Goal: Task Accomplishment & Management: Use online tool/utility

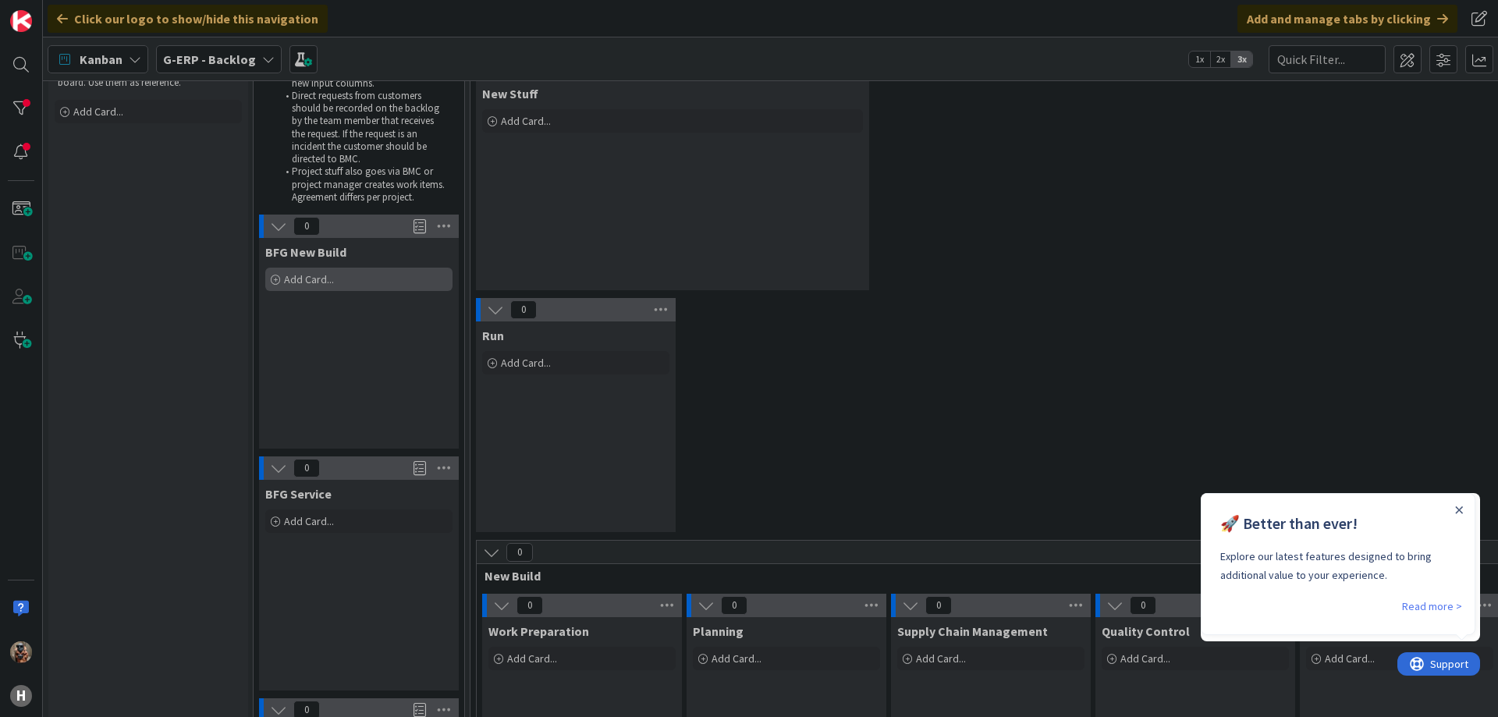
scroll to position [83, 0]
click at [335, 273] on div "Add Card..." at bounding box center [358, 277] width 187 height 23
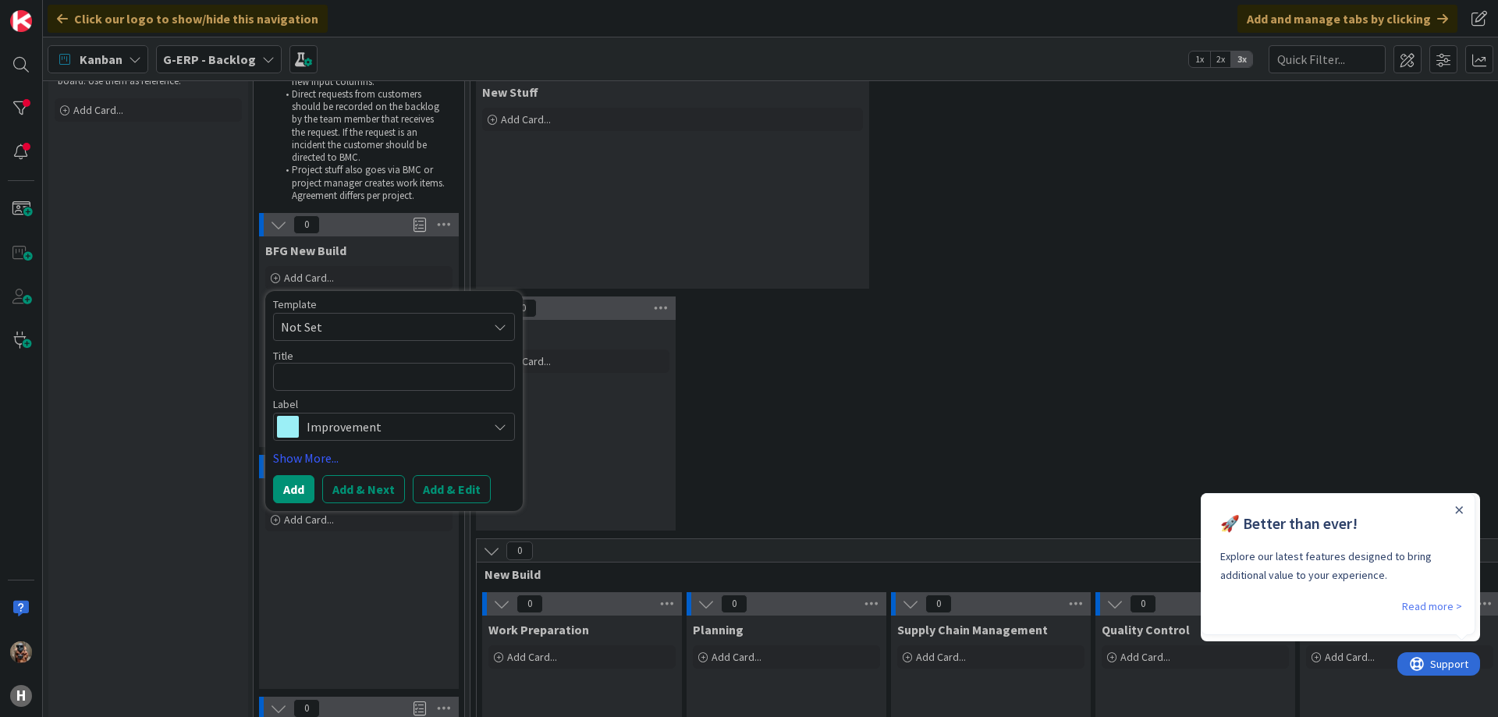
click at [352, 433] on span "Improvement" at bounding box center [393, 427] width 173 height 22
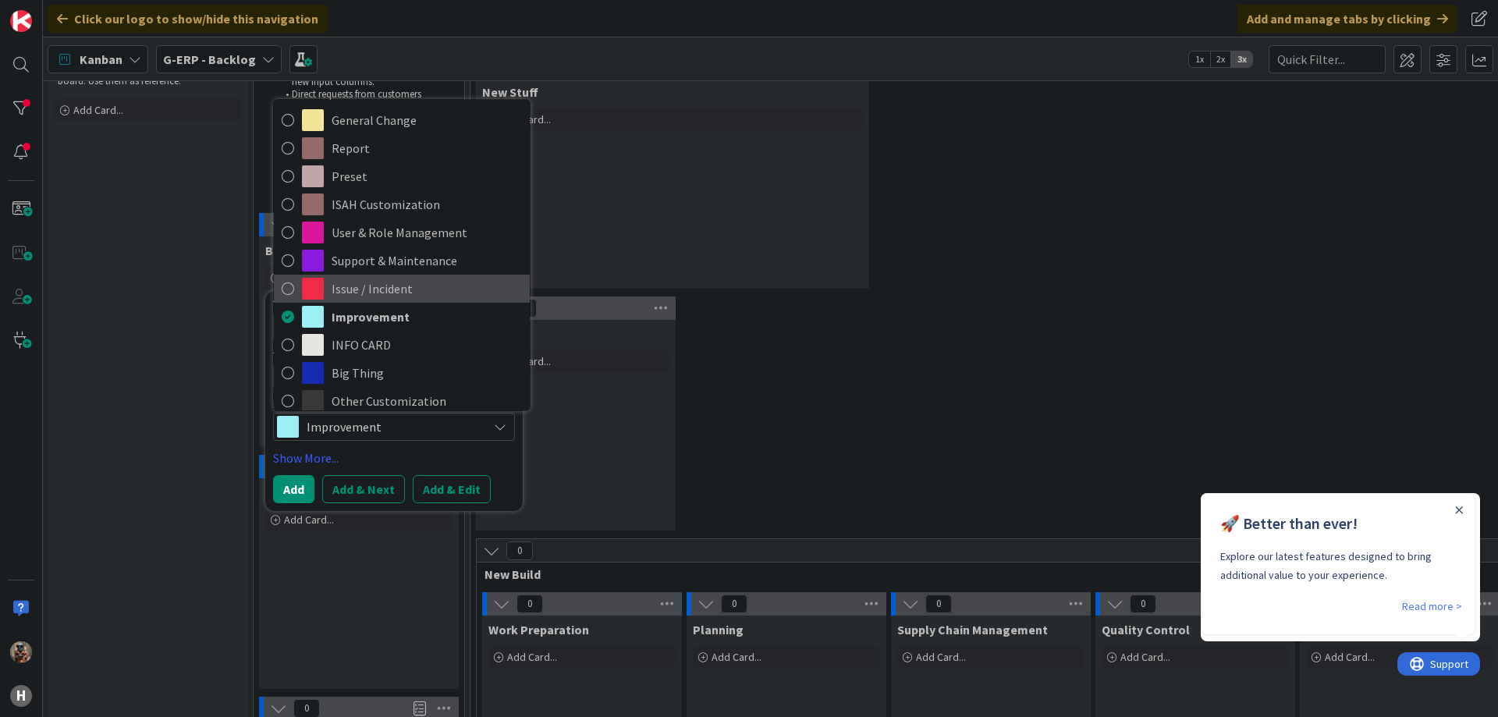
click at [414, 285] on span "Issue / Incident" at bounding box center [427, 288] width 190 height 23
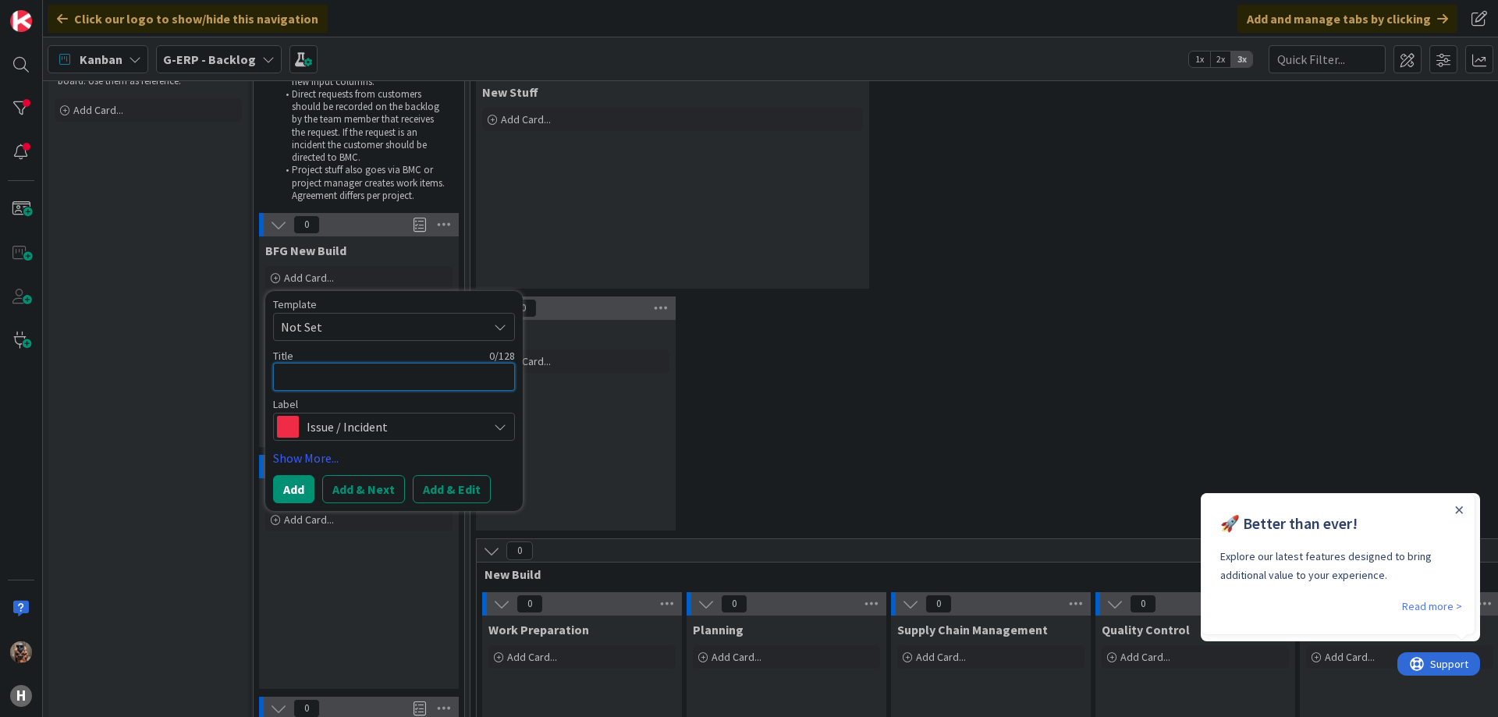
click at [403, 386] on textarea at bounding box center [394, 377] width 242 height 28
type textarea "x"
type textarea "U"
type textarea "x"
type textarea "Un"
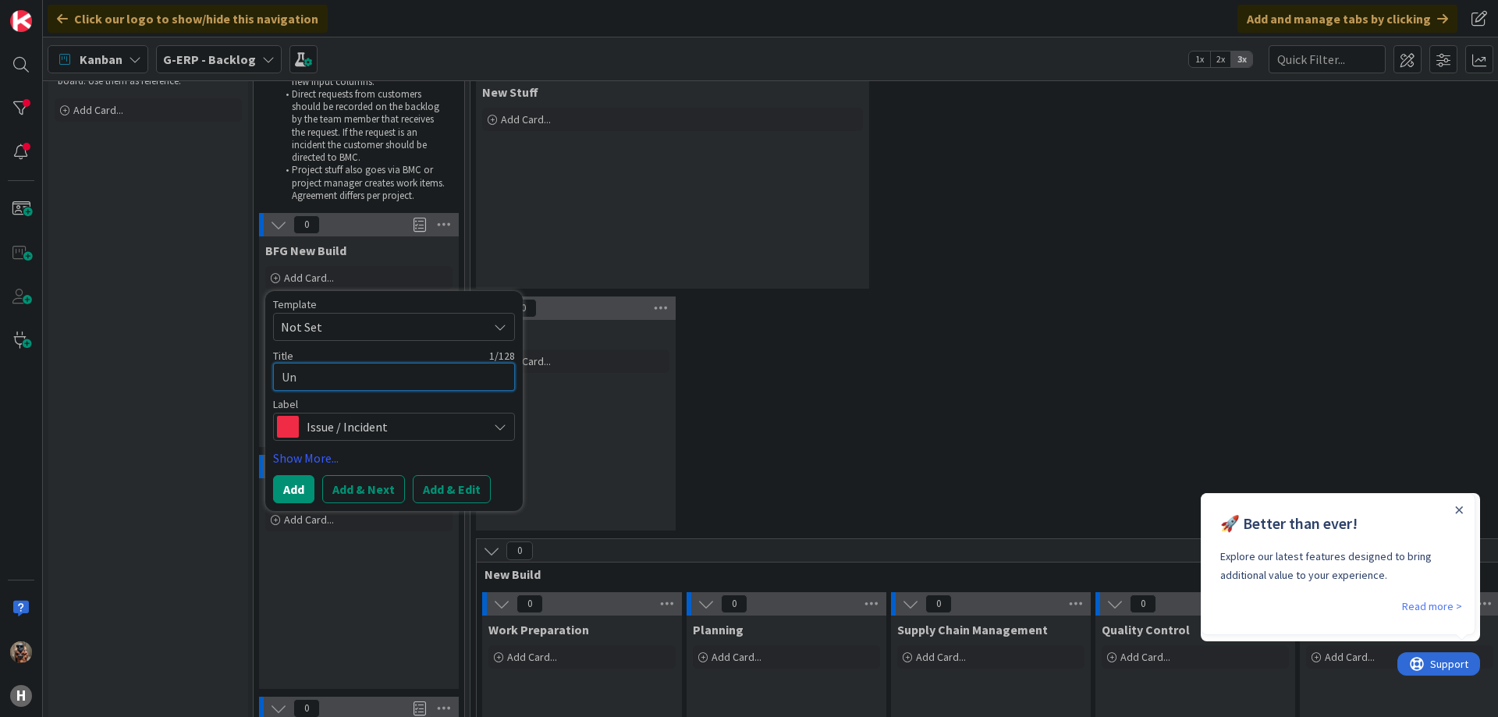
type textarea "x"
type textarea "Una"
type textarea "x"
type textarea "Unab"
type textarea "x"
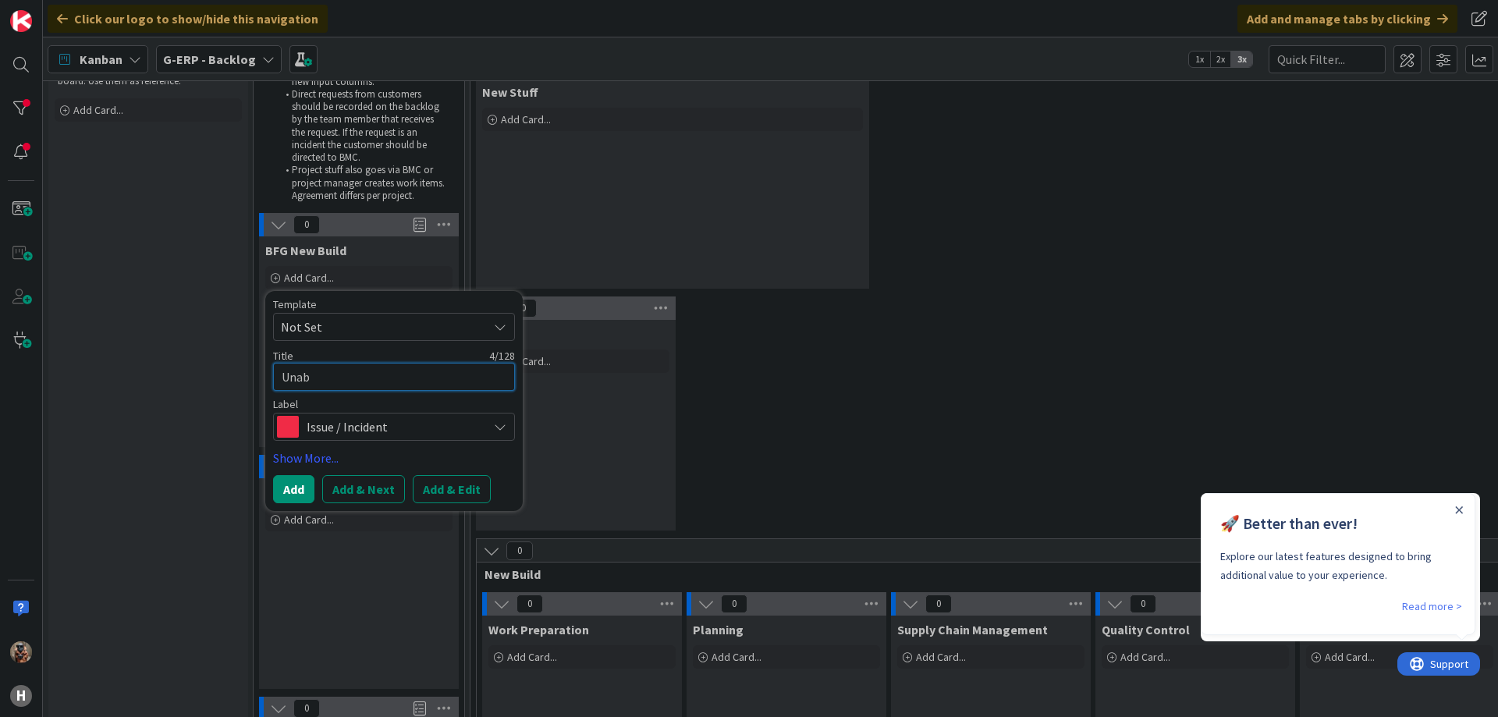
type textarea "Unabl"
type textarea "x"
type textarea "Unable"
type textarea "x"
type textarea "Unable"
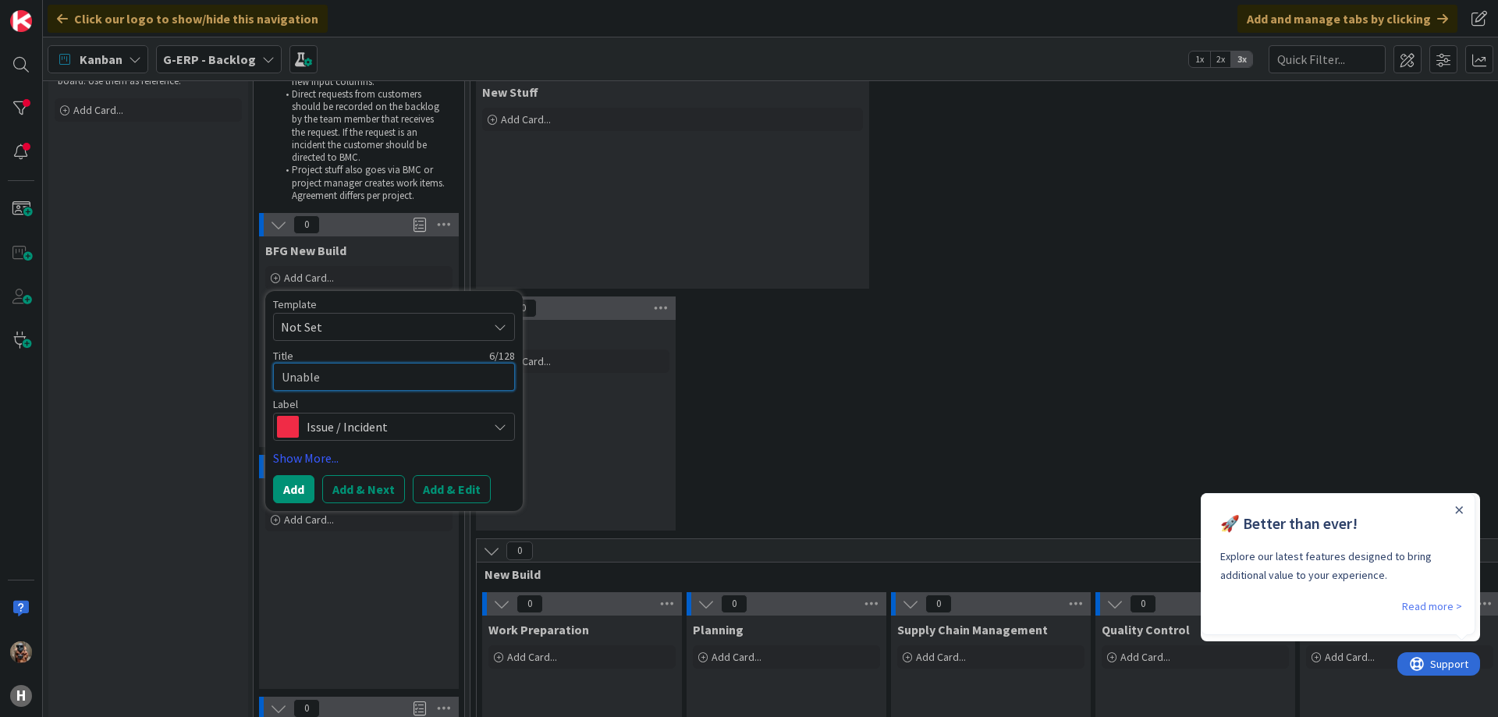
type textarea "x"
type textarea "Unable t"
type textarea "x"
type textarea "Unable to"
type textarea "x"
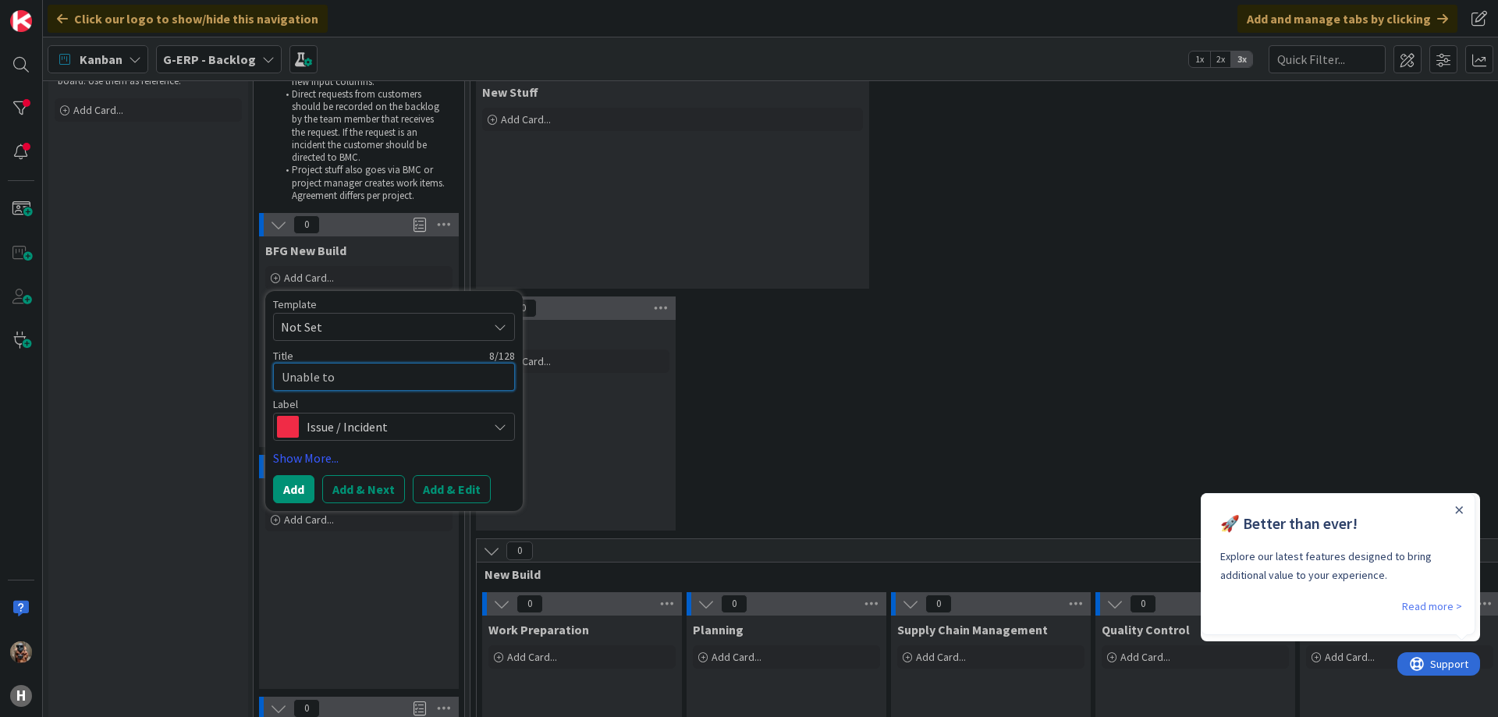
type textarea "Unable to"
type textarea "x"
type textarea "Unable to p"
type textarea "x"
type textarea "Unable to pr"
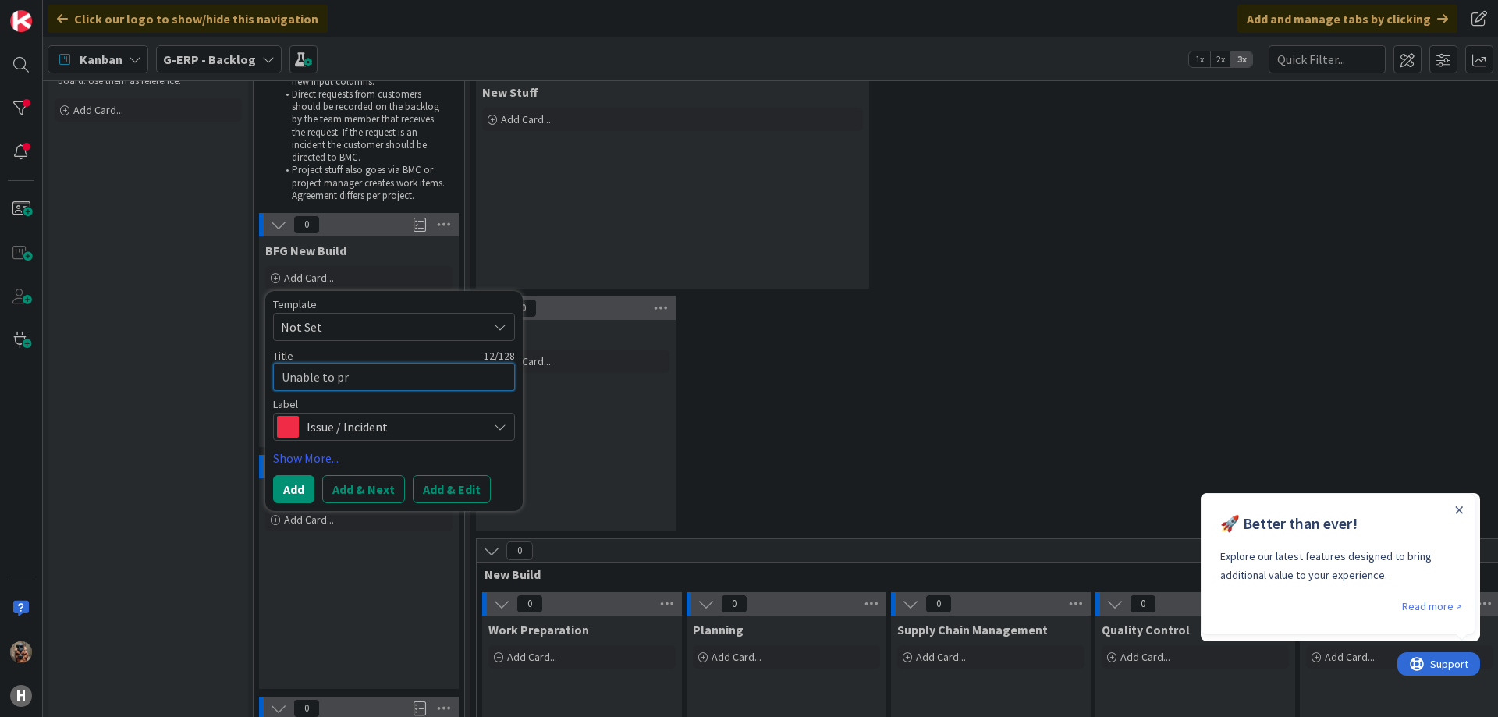
type textarea "x"
type textarea "Unable to pri"
type textarea "x"
type textarea "Unable to prin"
type textarea "x"
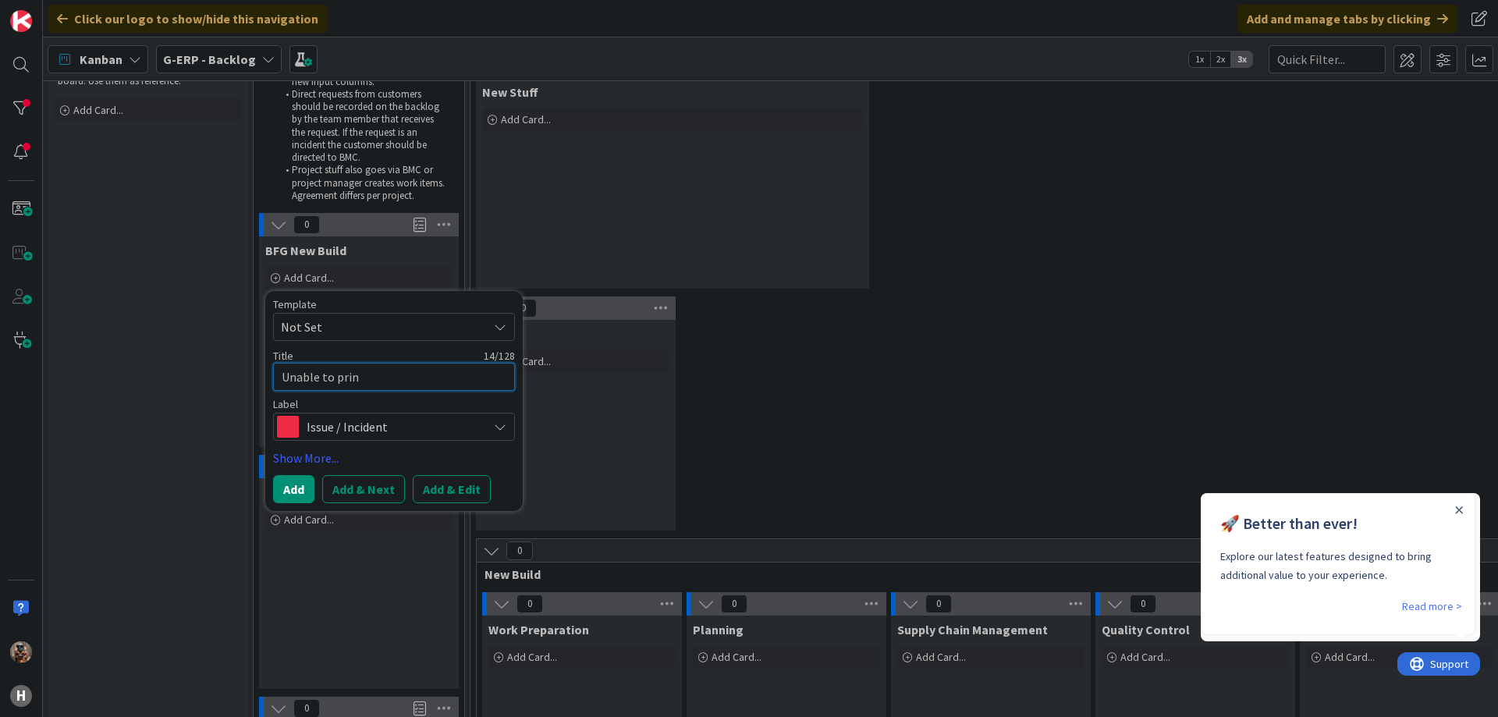
type textarea "Unable to print"
type textarea "x"
type textarea "Unable to print"
type textarea "x"
type textarea "Unable to print P"
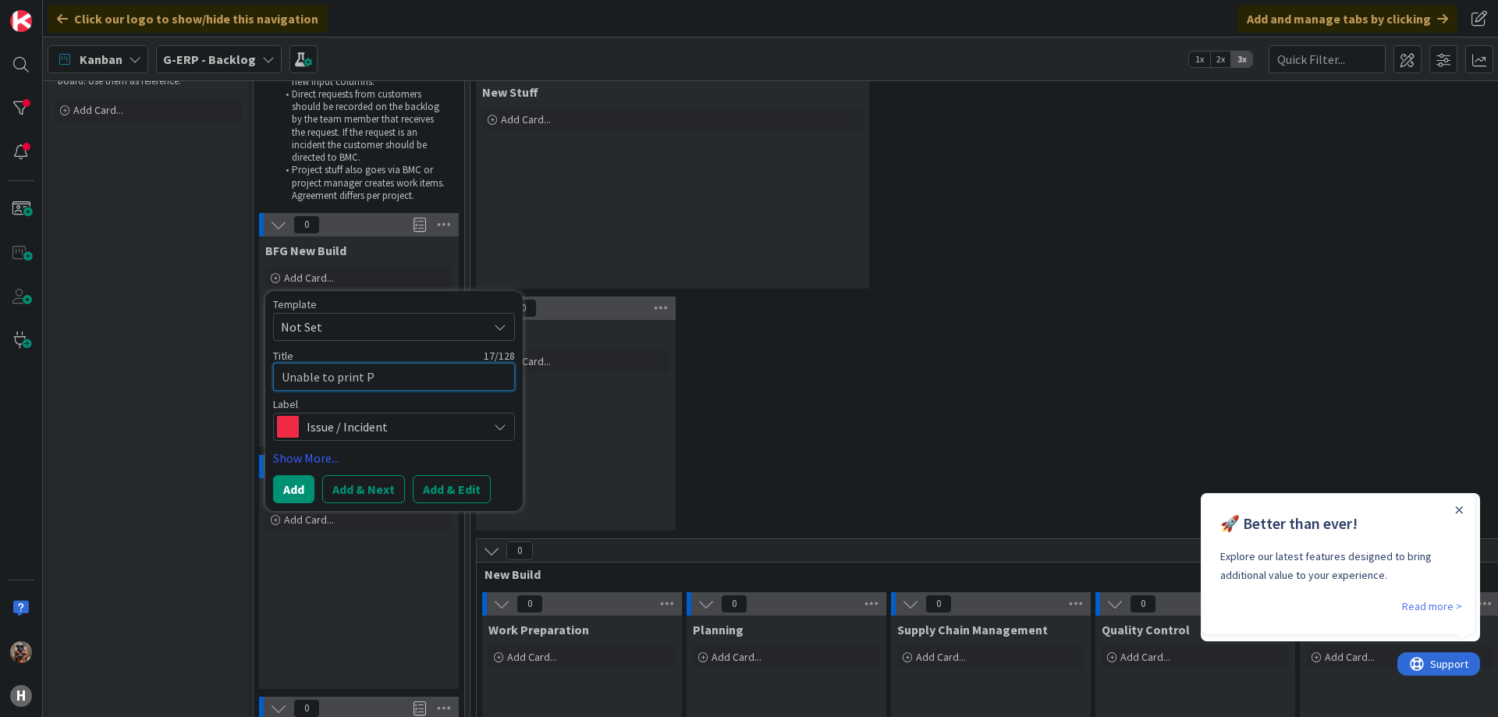
type textarea "x"
type textarea "Unable to print Pu"
type textarea "x"
type textarea "Unable to print Pur"
type textarea "x"
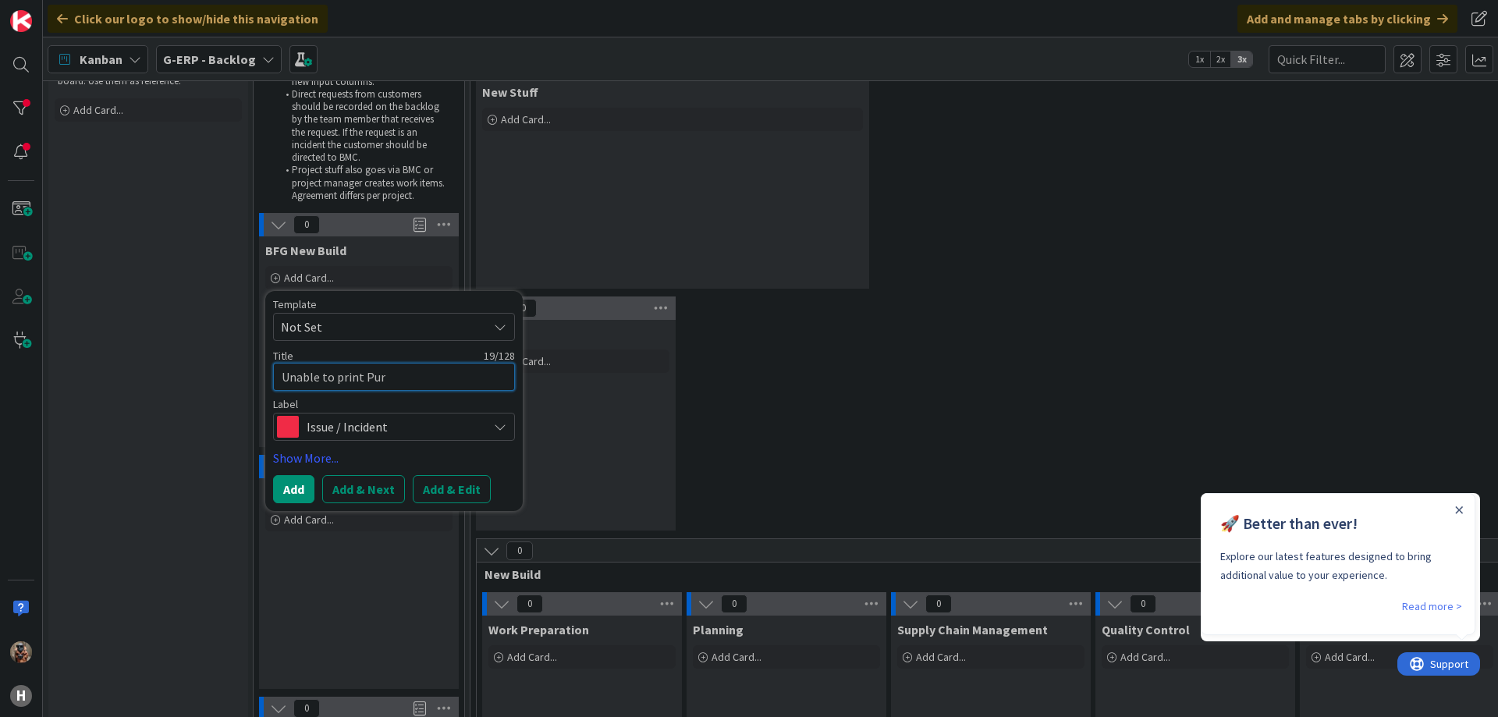
type textarea "Unable to print Purc"
type textarea "x"
type textarea "Unable to print Purch"
type textarea "x"
type textarea "Unable to print Purcha"
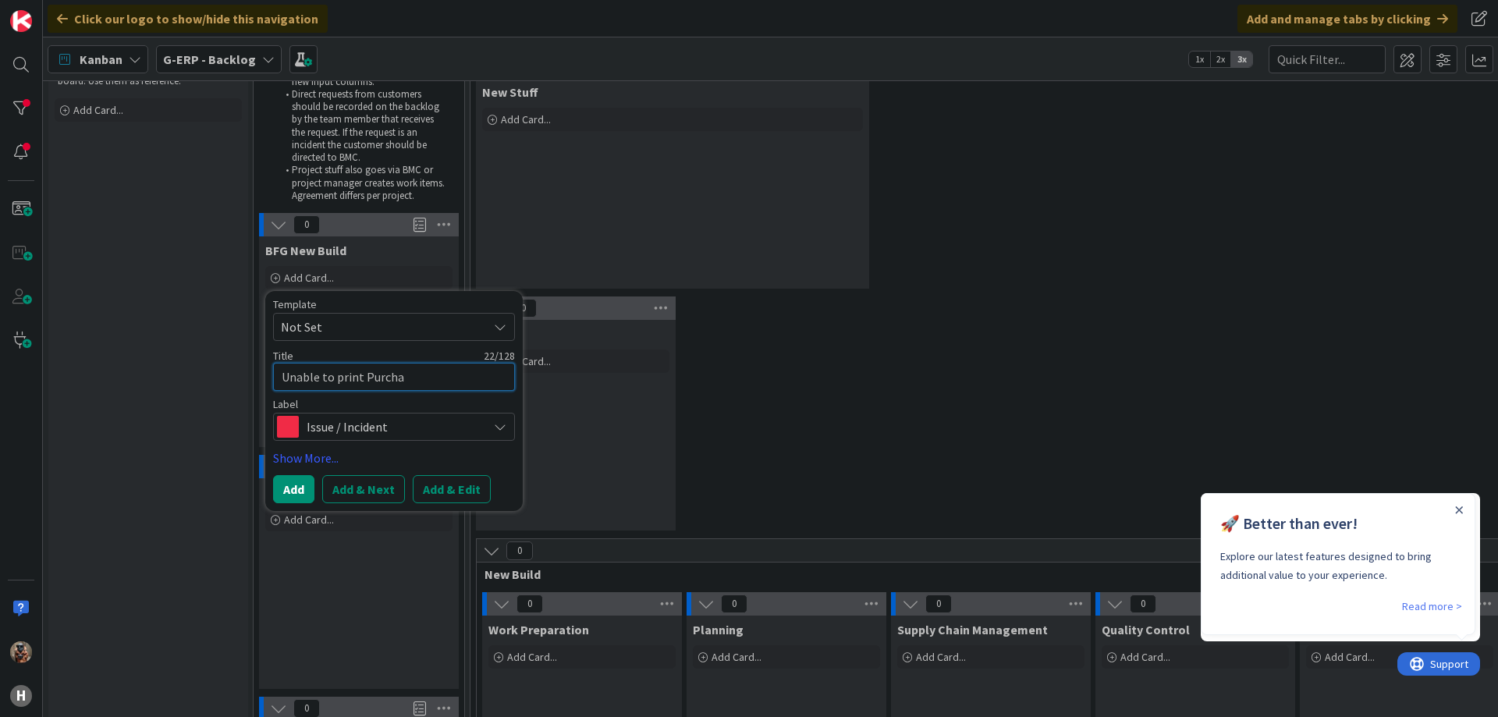
type textarea "x"
type textarea "Unable to print Purchas"
type textarea "x"
type textarea "Unable to print Purchase"
type textarea "x"
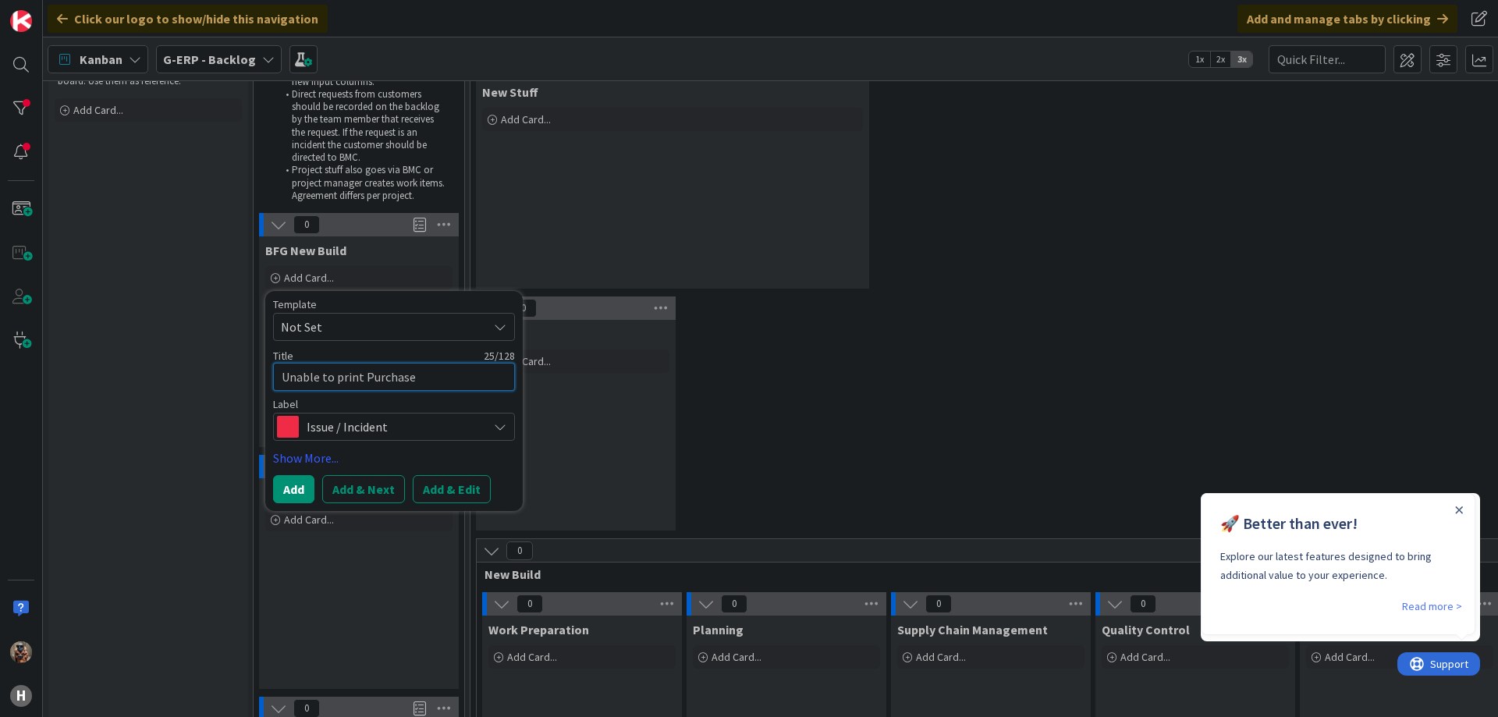
type textarea "Unable to print Purchase o"
type textarea "x"
type textarea "Unable to print Purchase or"
type textarea "x"
type textarea "Unable to print Purchase ord"
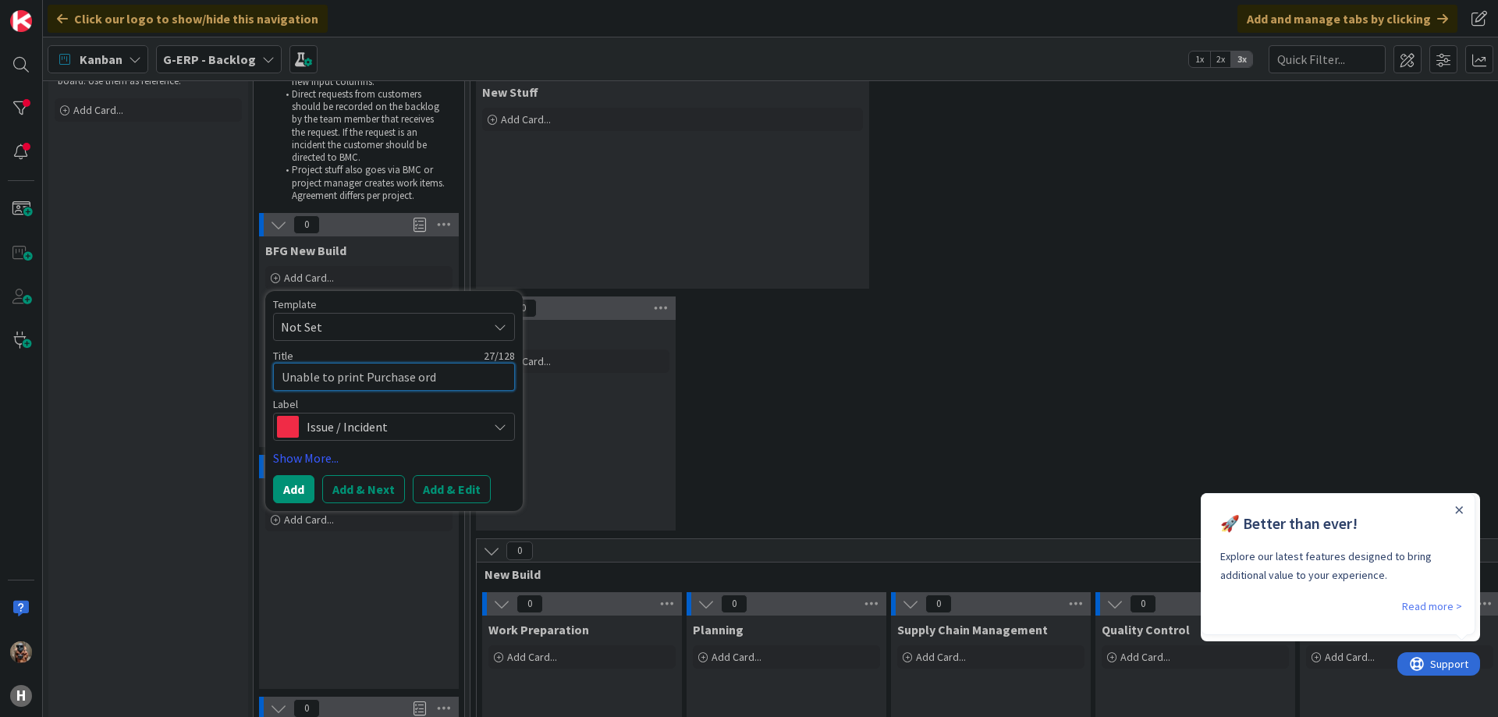
type textarea "x"
type textarea "Unable to print Purchase orde"
type textarea "x"
type textarea "Unable to print Purchase order"
type textarea "x"
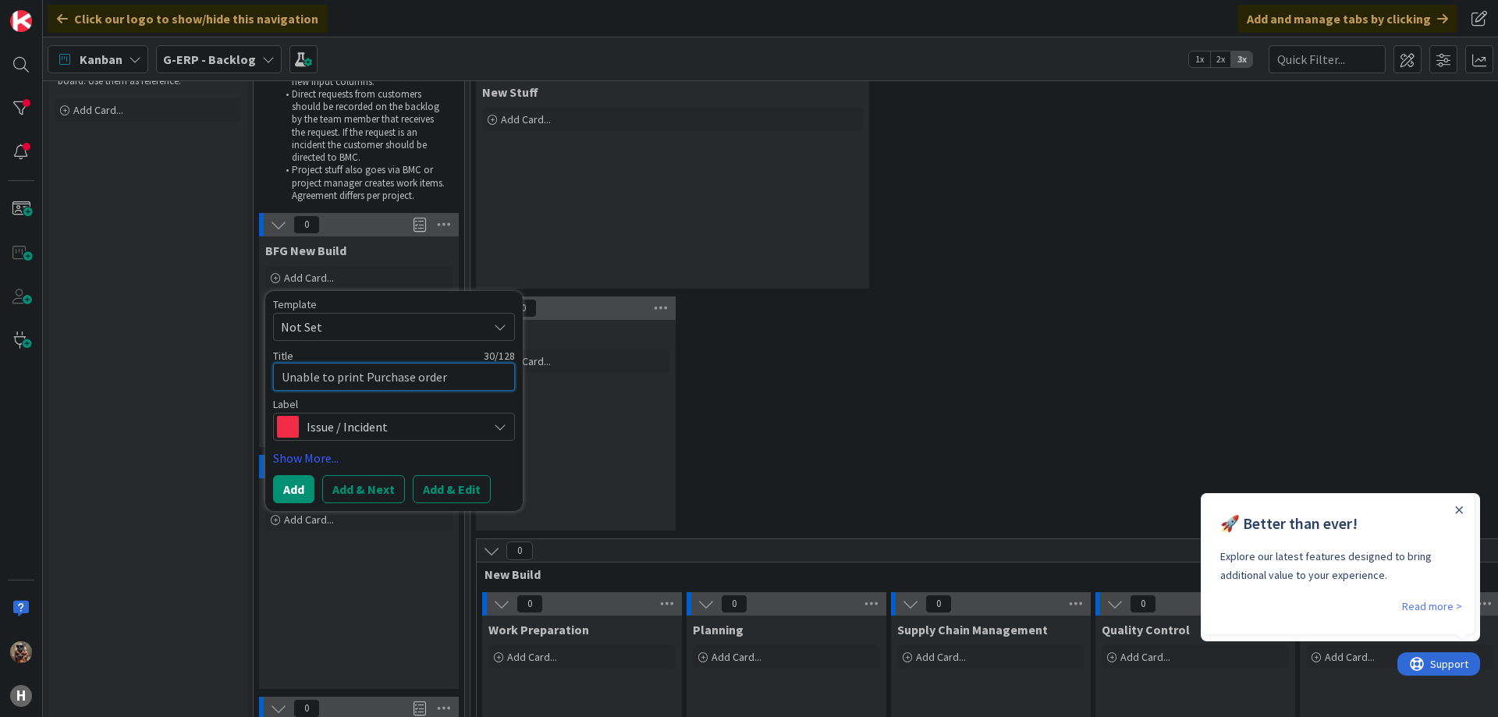
type textarea "Unable to print Purchase order"
type textarea "x"
type textarea "Unable to print Purchase order r"
type textarea "x"
type textarea "Unable to print Purchase order re"
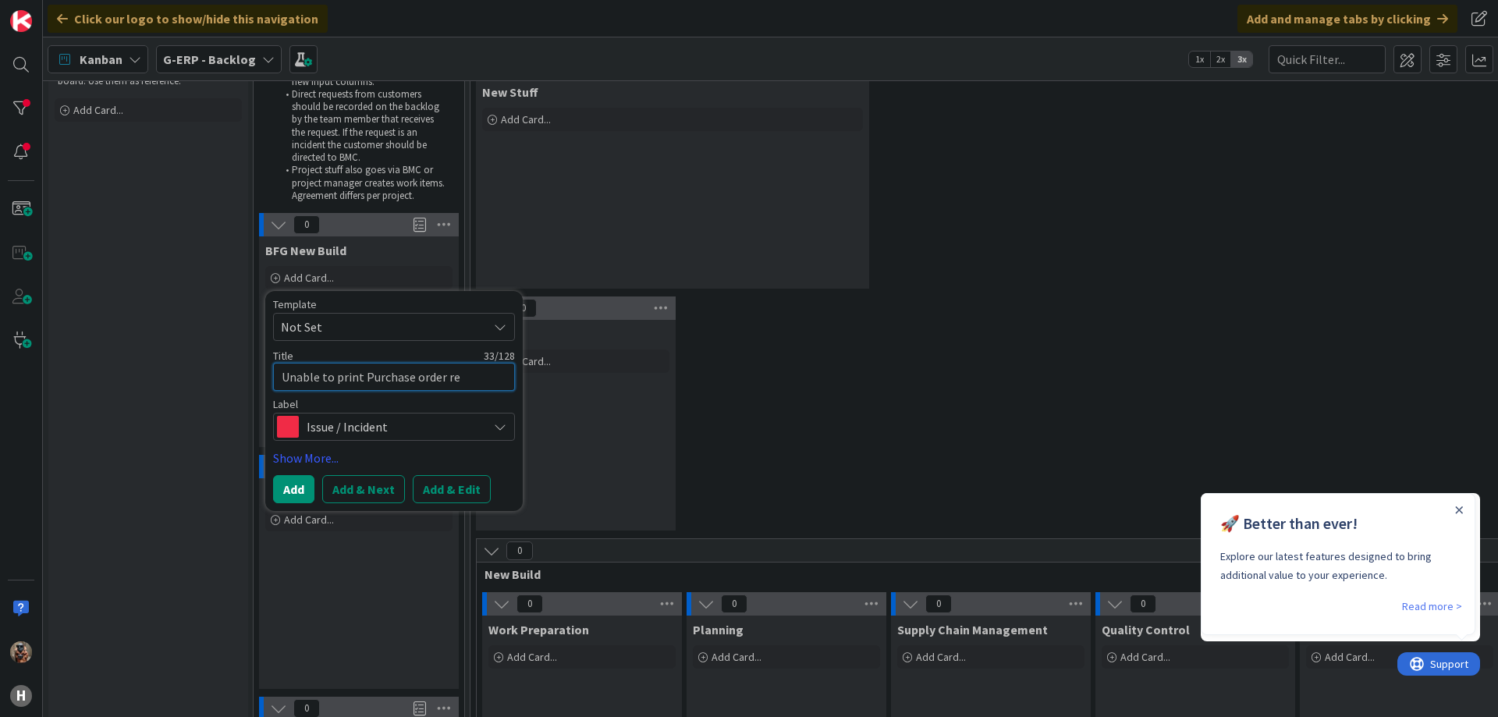
type textarea "x"
type textarea "Unable to print Purchase order rep"
type textarea "x"
type textarea "Unable to print Purchase order repo"
type textarea "x"
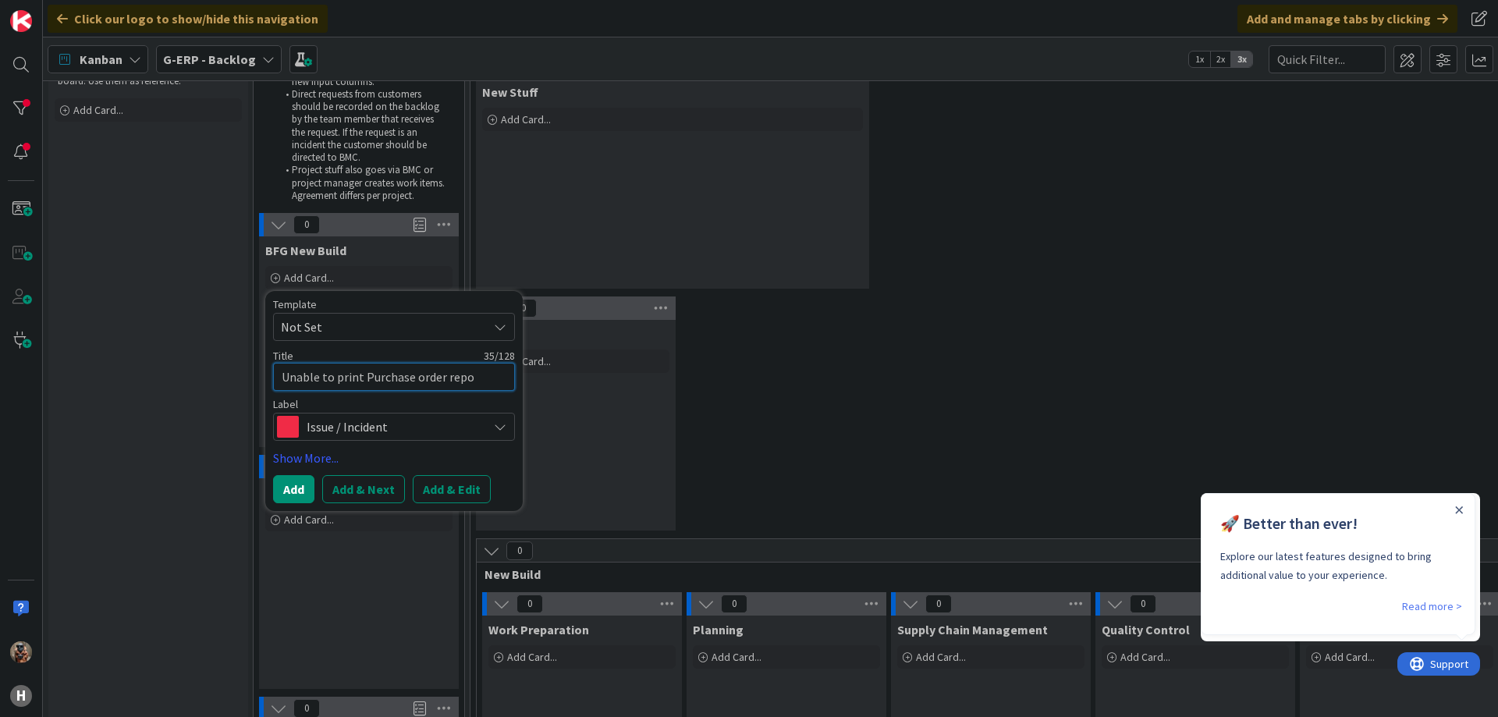
type textarea "Unable to print Purchase order repor"
type textarea "x"
type textarea "Unable to print Purchase order report"
type textarea "x"
type textarea "Unable to print Purchase order report"
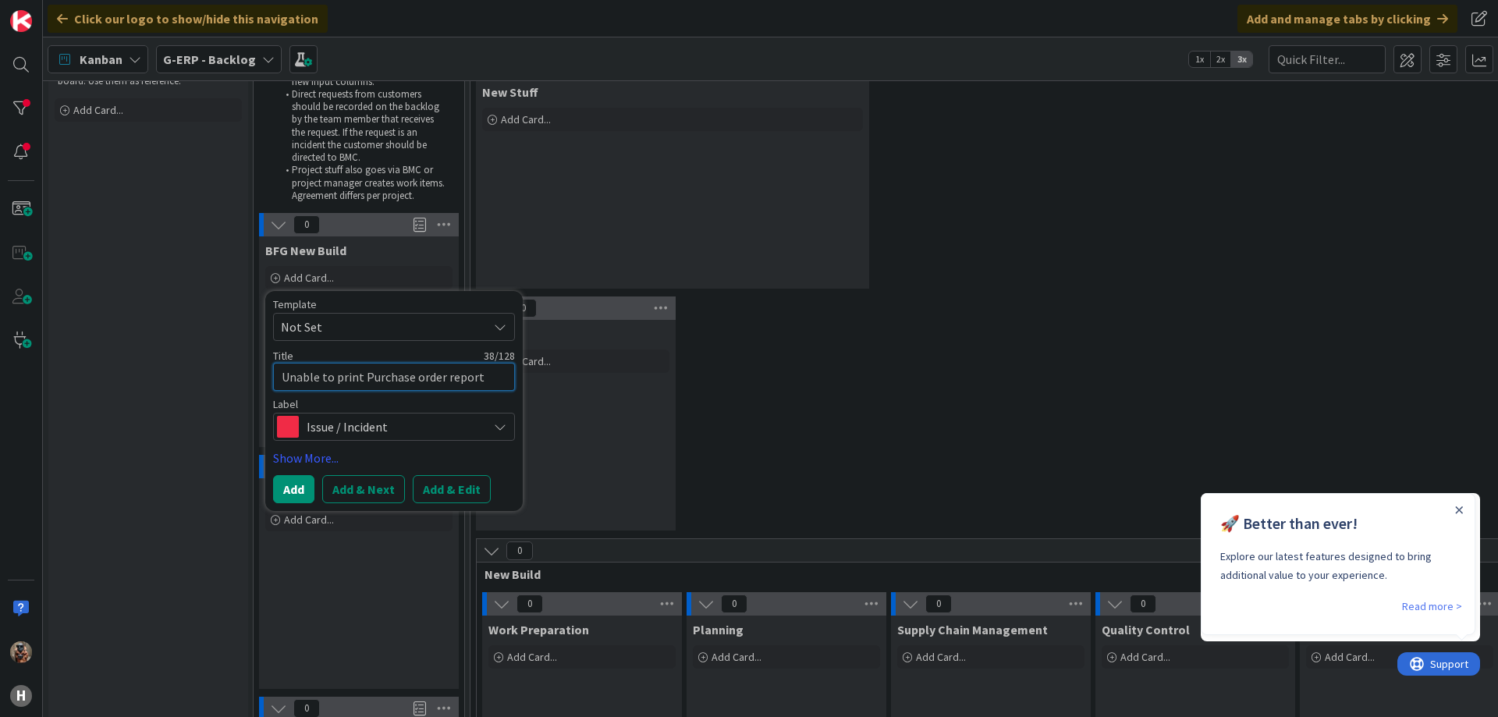
type textarea "x"
type textarea "Unable to print Purchase order report f"
type textarea "x"
type textarea "Unable to print Purchase order report fo"
type textarea "x"
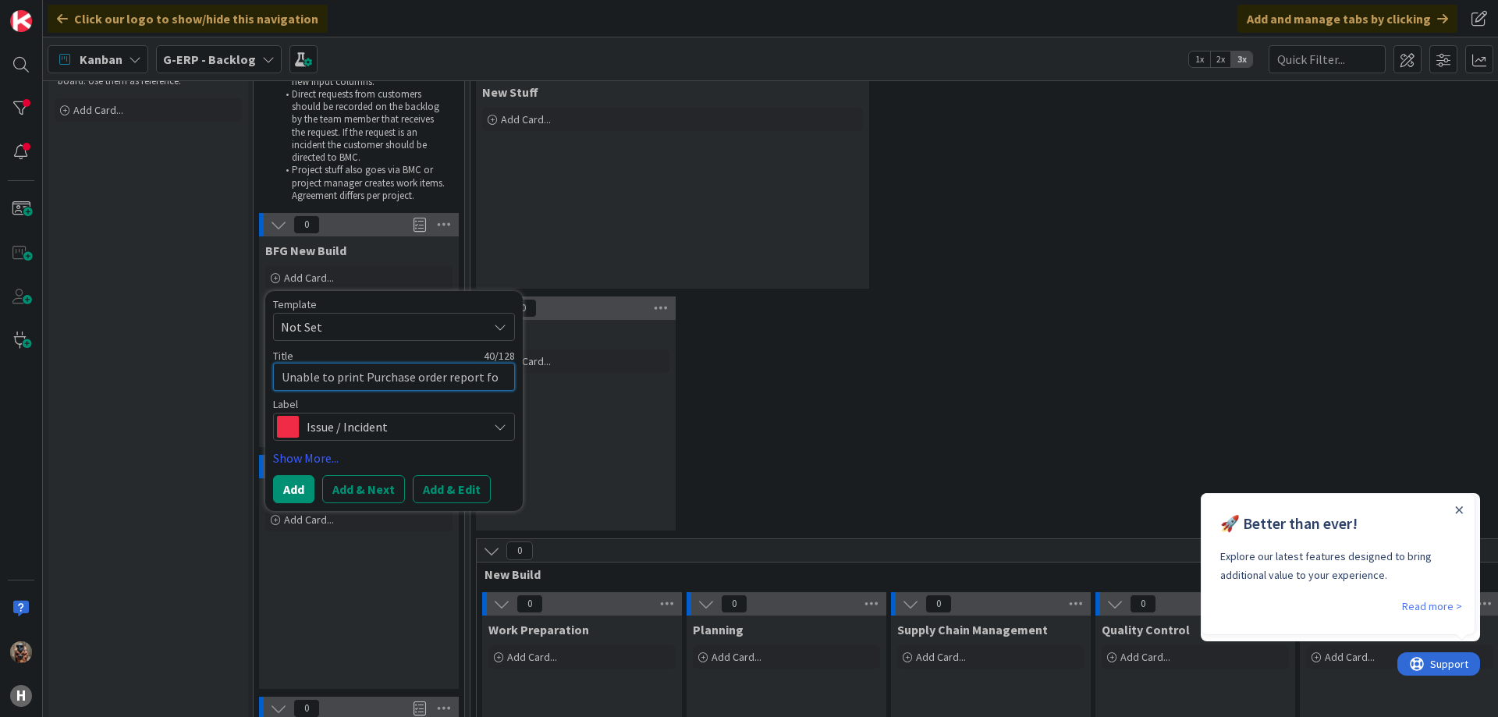
type textarea "Unable to print Purchase order report for"
type textarea "x"
paste textarea "POC0005257"
type textarea "Unable to print Purchase order report for POC0005257"
type textarea "x"
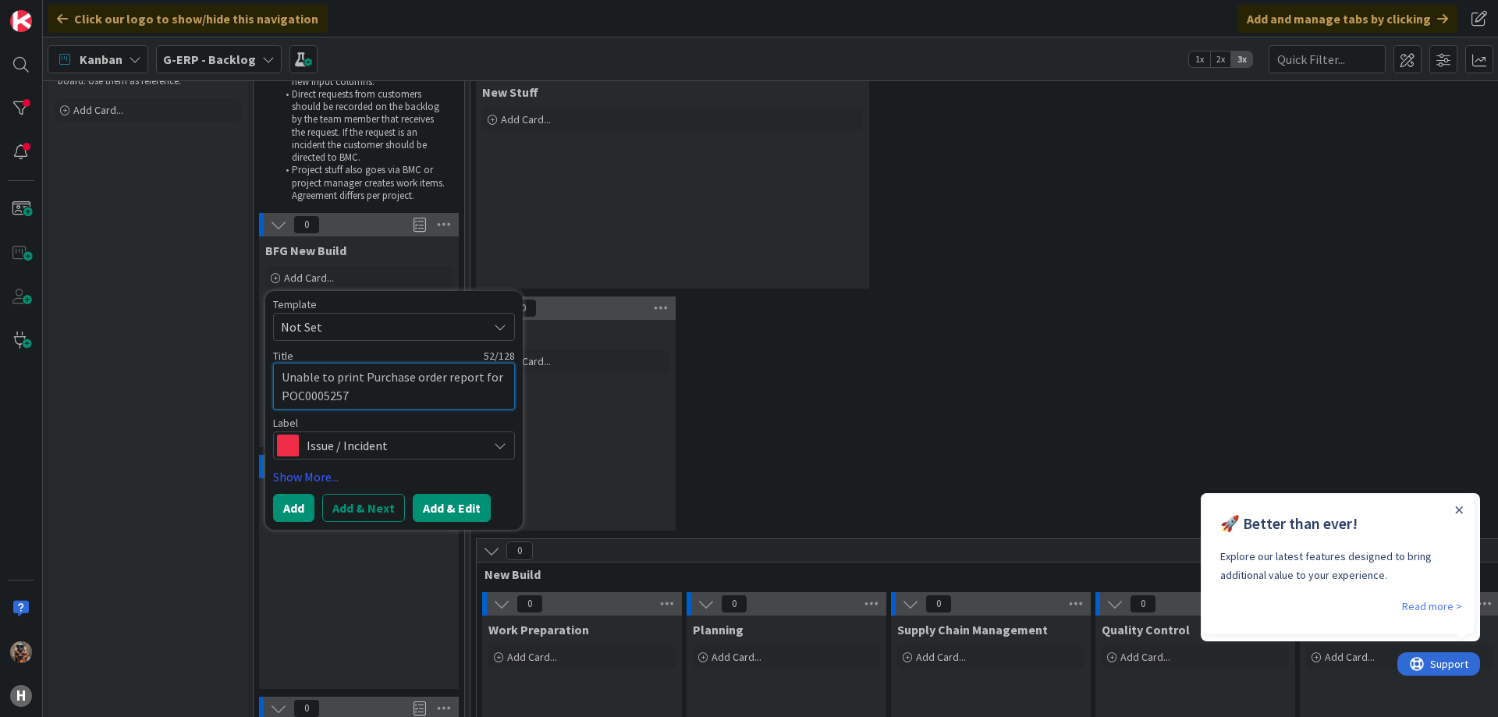
type textarea "Unable to print Purchase order report for POC0005257"
click at [425, 506] on button "Add & Edit" at bounding box center [452, 508] width 78 height 28
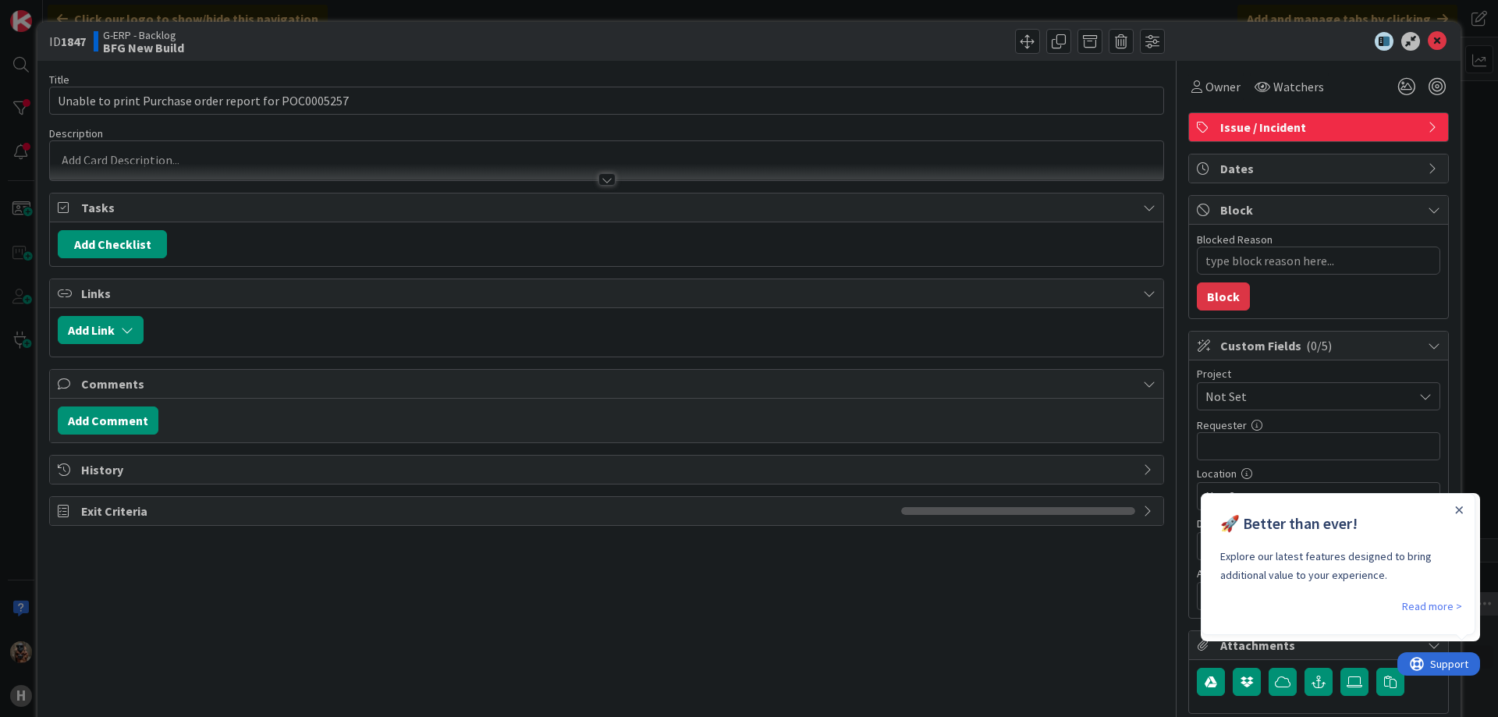
click at [1248, 397] on span "Not Set" at bounding box center [1306, 396] width 200 height 22
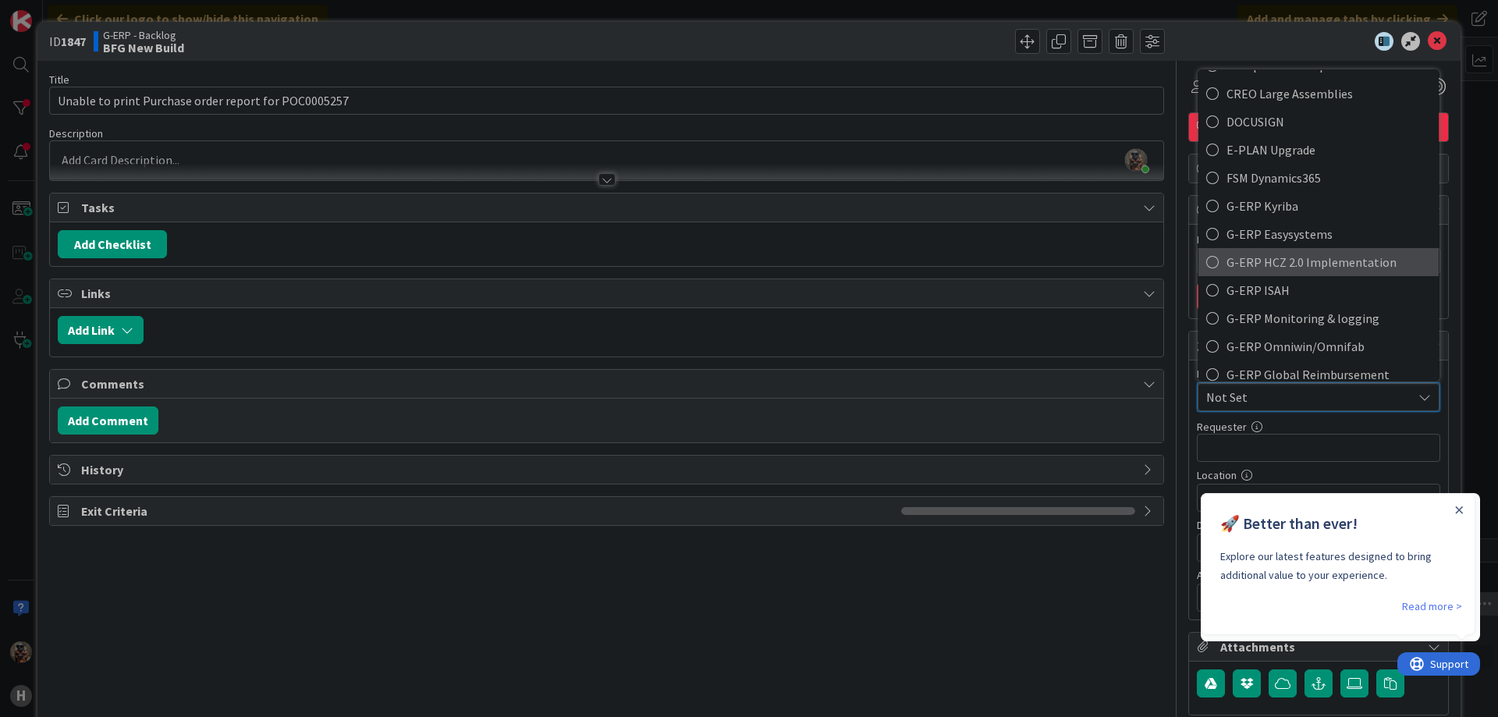
scroll to position [419, 0]
click at [1314, 282] on span "G-ERP ISAH" at bounding box center [1329, 289] width 204 height 23
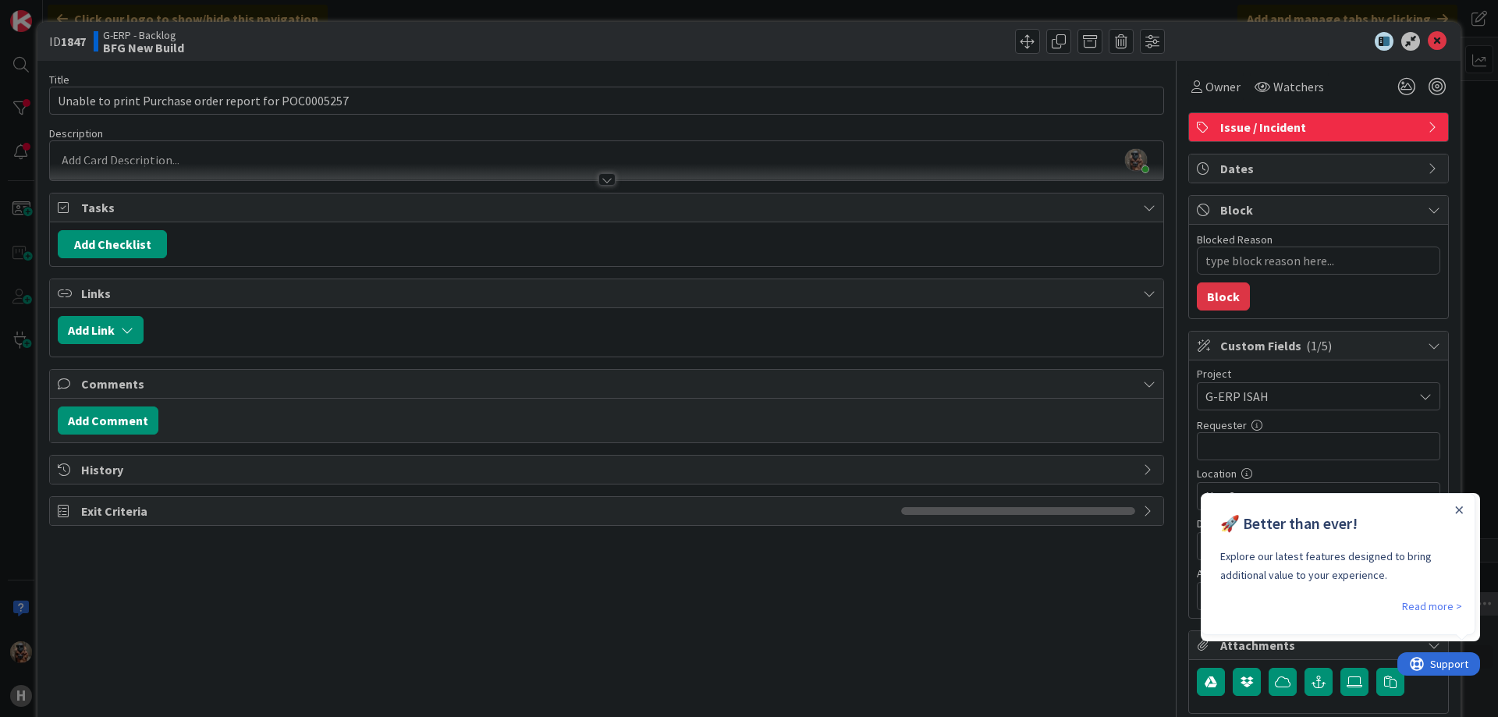
type textarea "x"
click at [1460, 512] on icon "Close Announcement" at bounding box center [1459, 510] width 8 height 8
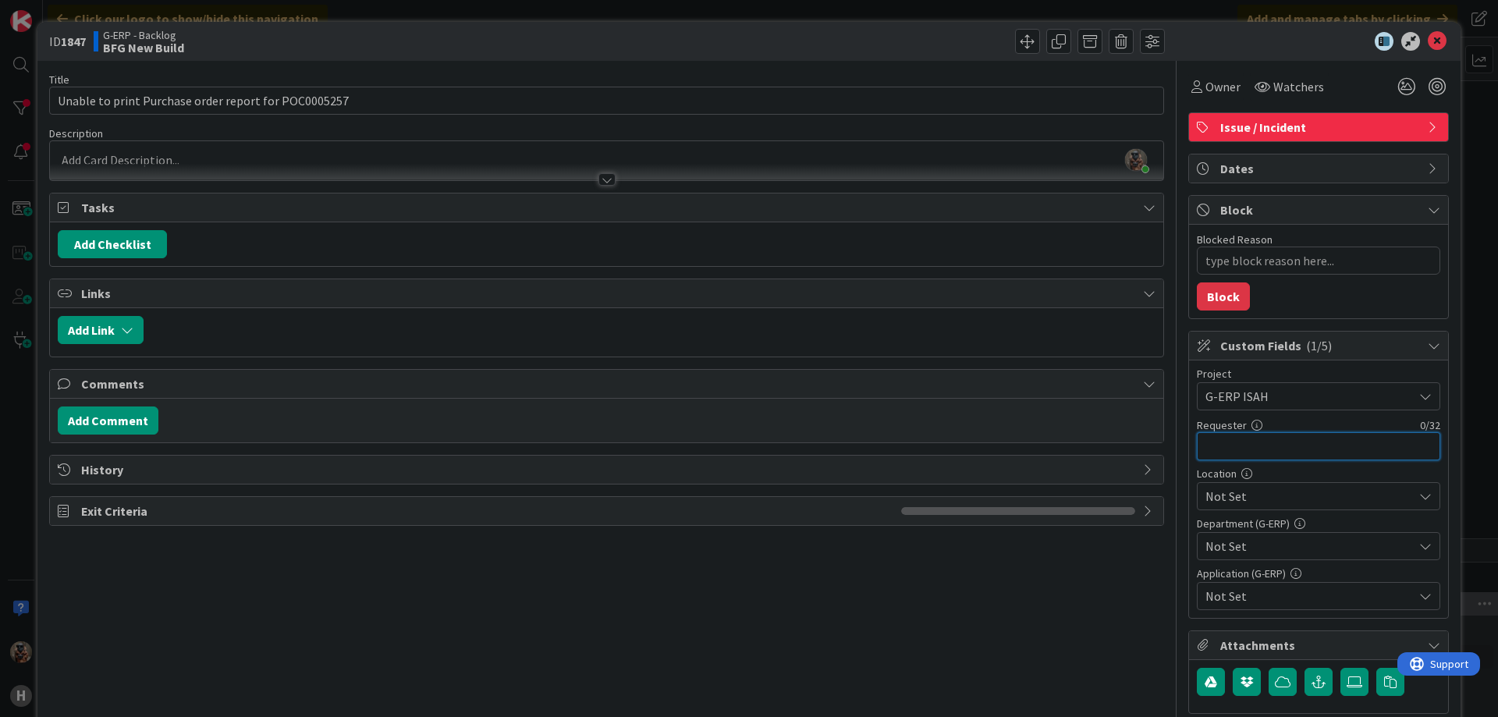
scroll to position [0, 0]
click at [1348, 445] on input "text" at bounding box center [1318, 446] width 243 height 28
type input "[PERSON_NAME]"
type textarea "x"
type input "[PERSON_NAME]"
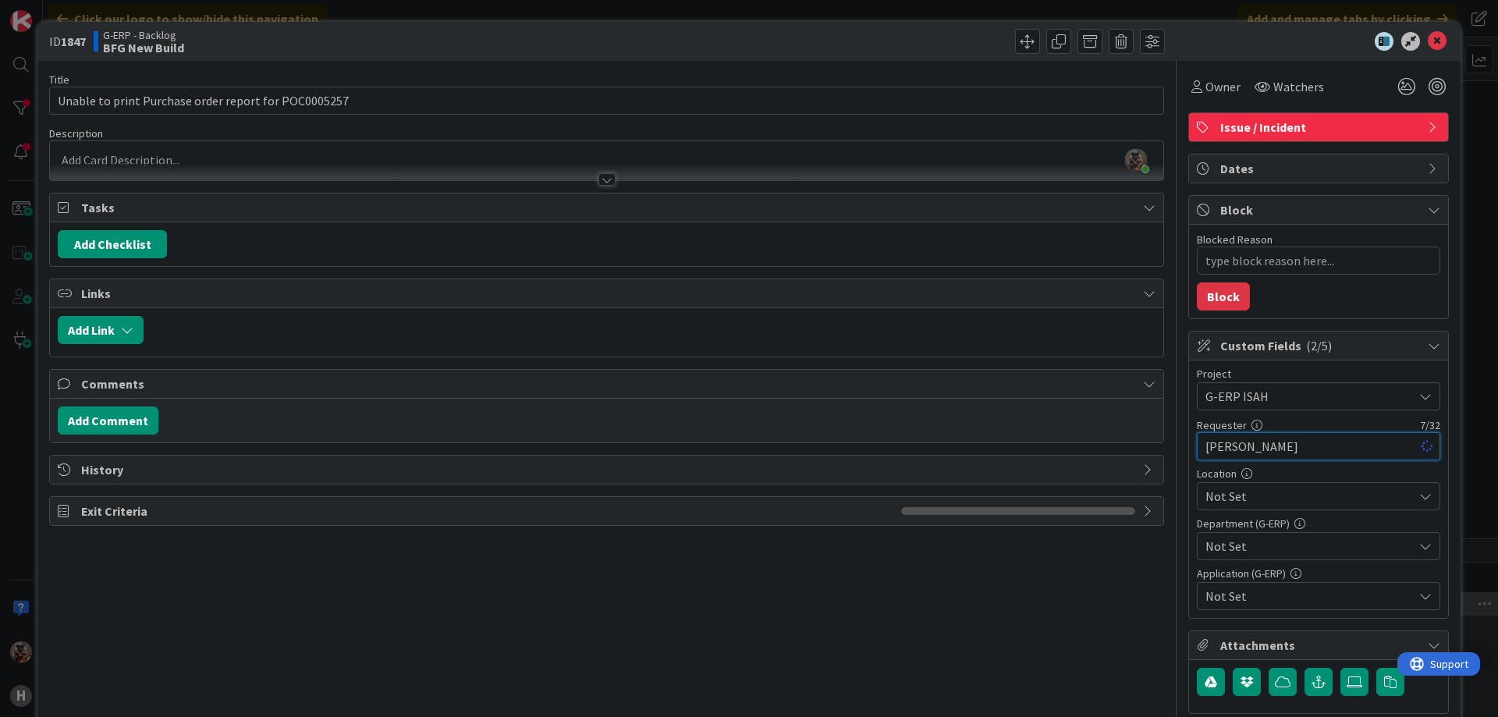
type textarea "x"
type input "[PERSON_NAME]"
type textarea "x"
type input "[PERSON_NAME]"
click at [1301, 495] on span "Not Set" at bounding box center [1310, 496] width 208 height 19
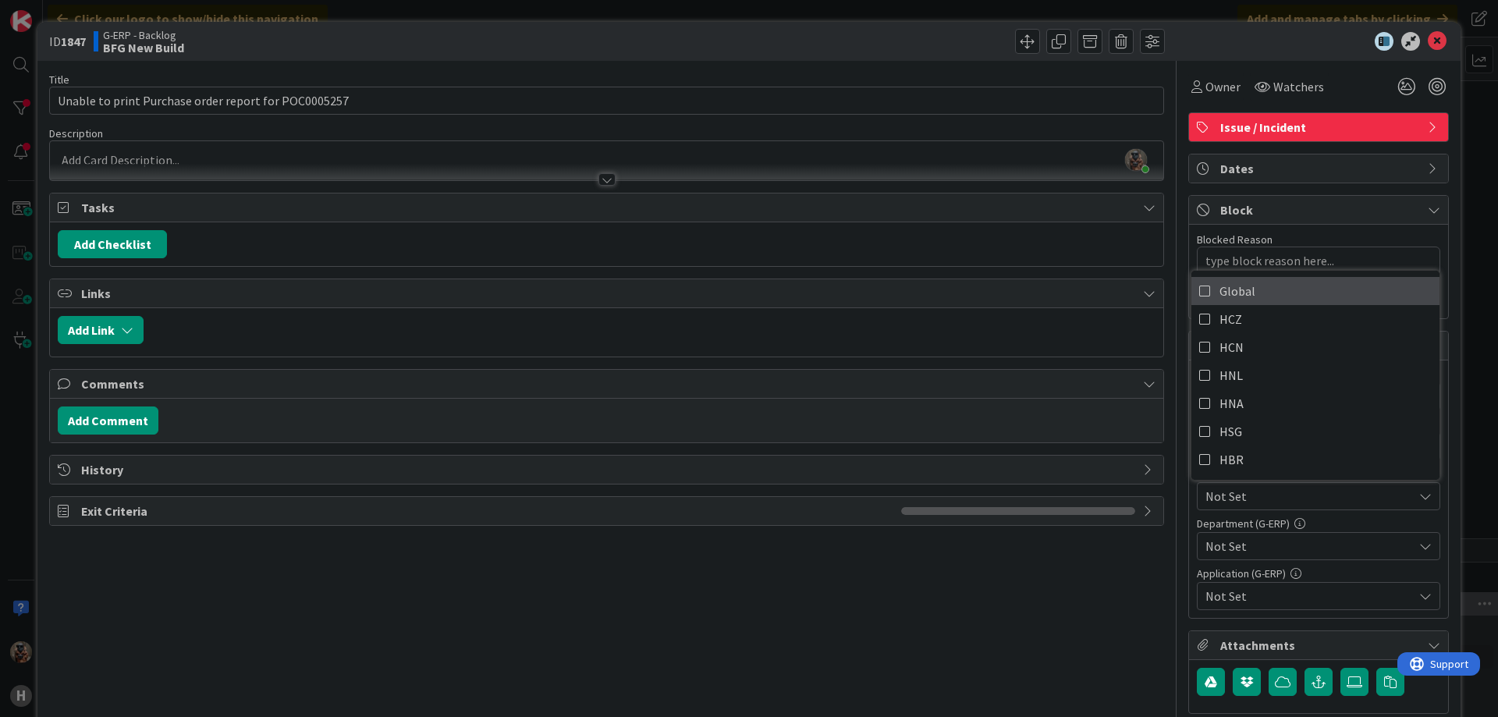
click at [1235, 297] on span "Global" at bounding box center [1238, 290] width 36 height 23
click at [1299, 286] on link "Global" at bounding box center [1315, 291] width 248 height 28
click at [1276, 314] on link "HCZ" at bounding box center [1315, 319] width 248 height 28
click at [1227, 550] on span "Not Set" at bounding box center [1310, 546] width 208 height 19
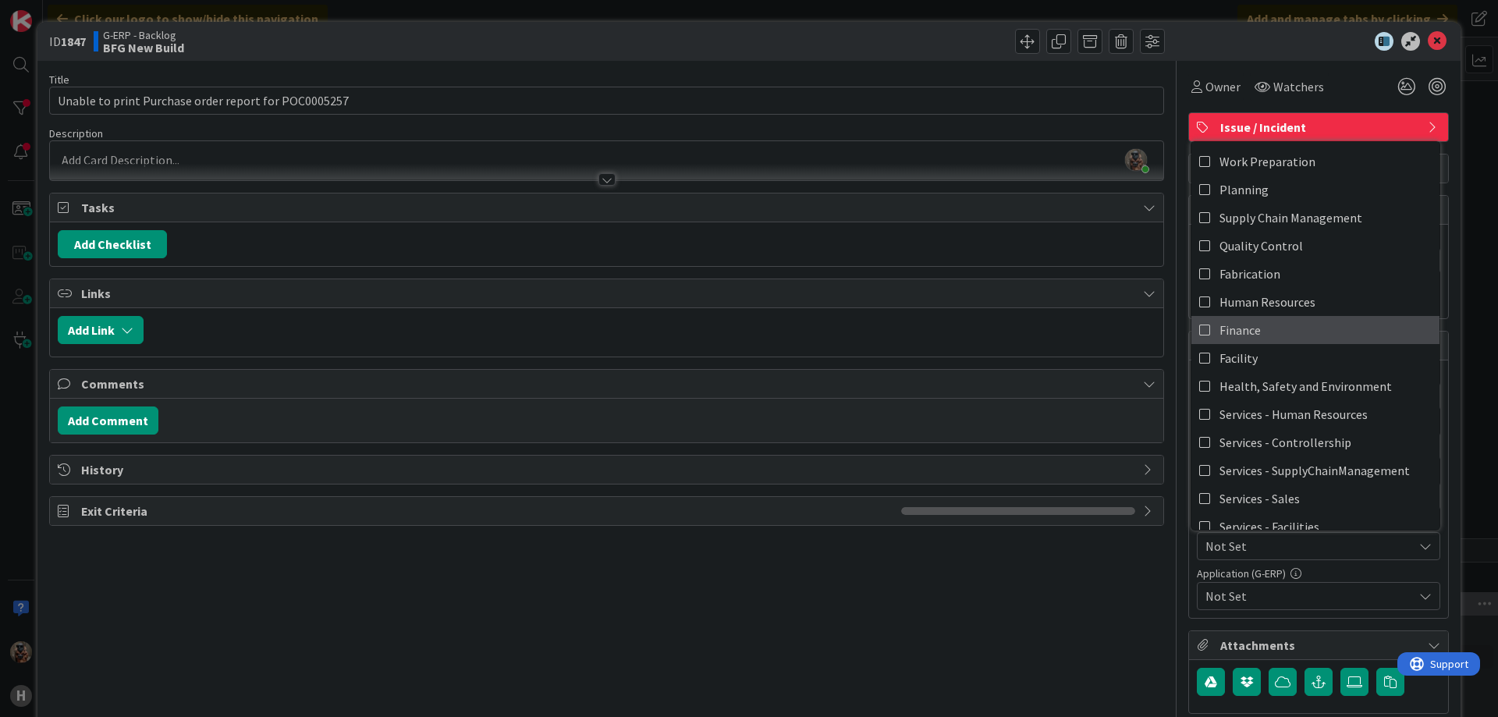
click at [1286, 339] on link "Finance" at bounding box center [1315, 330] width 248 height 28
click at [1151, 336] on div "Add Link" at bounding box center [606, 332] width 1113 height 48
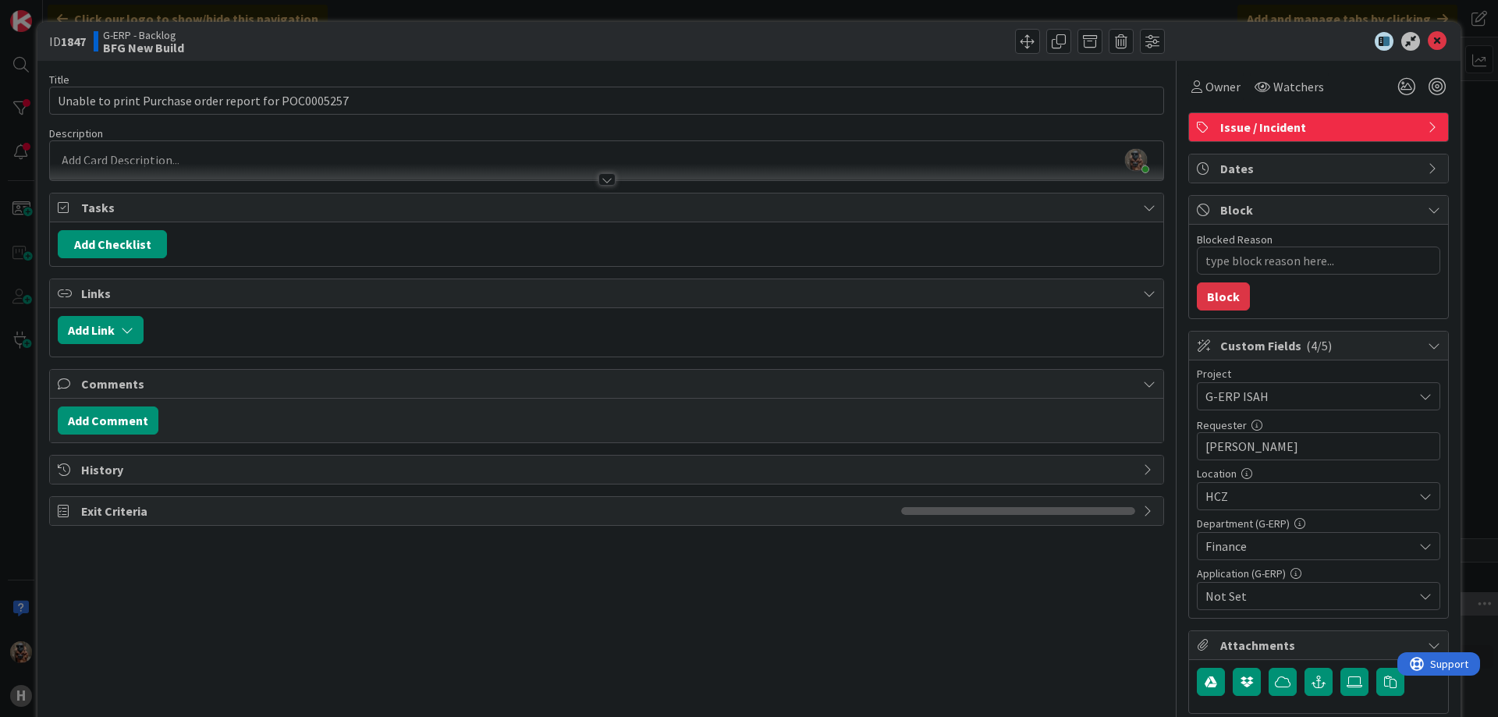
click at [1260, 589] on span "Not Set" at bounding box center [1310, 596] width 208 height 19
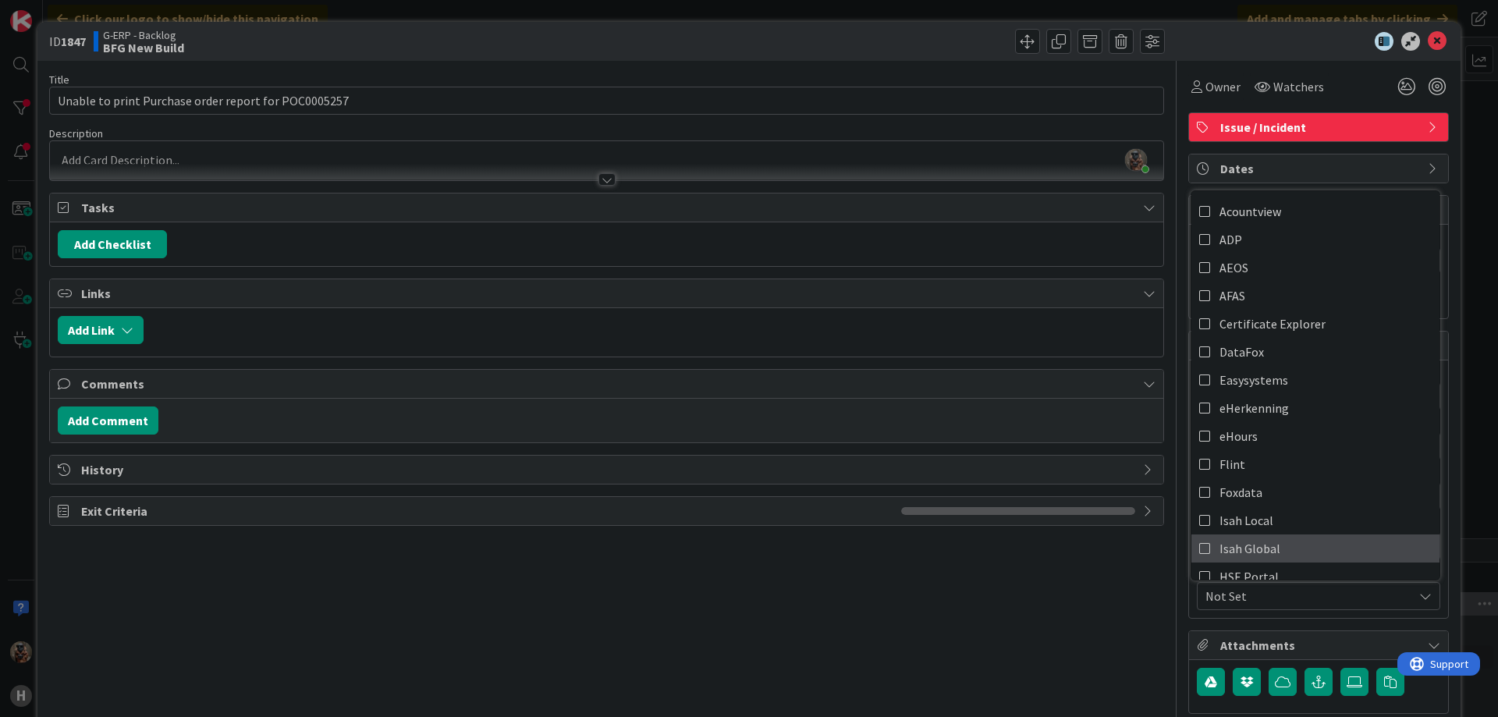
click at [1291, 537] on link "Isah Global" at bounding box center [1315, 548] width 248 height 28
type textarea "x"
click at [1092, 633] on div "Title 52 / 128 Unable to print Purchase order report for POC0005257 Description…" at bounding box center [606, 429] width 1115 height 736
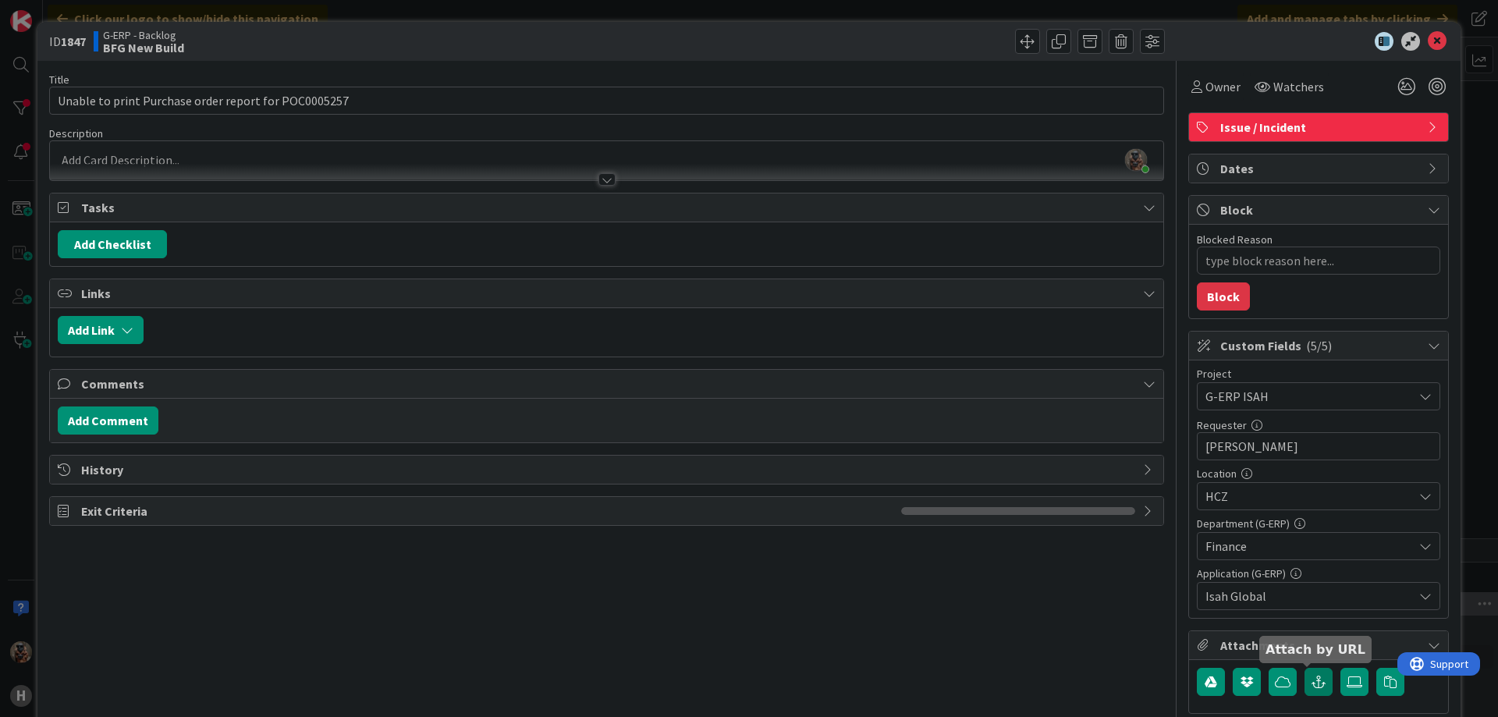
click at [1312, 685] on icon "button" at bounding box center [1319, 682] width 14 height 12
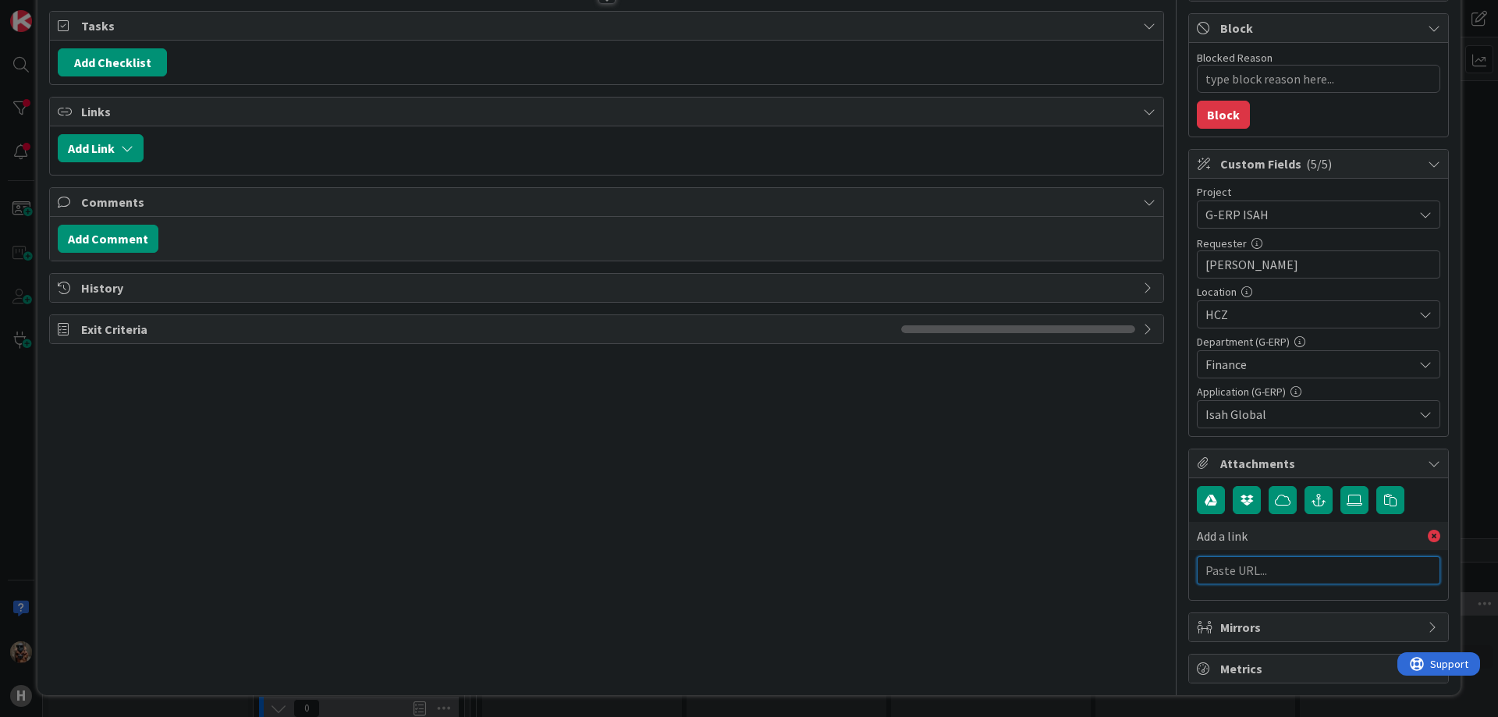
click at [1213, 575] on input "text" at bounding box center [1318, 570] width 243 height 28
paste input "[URL][PERSON_NAME][DOMAIN_NAME]"
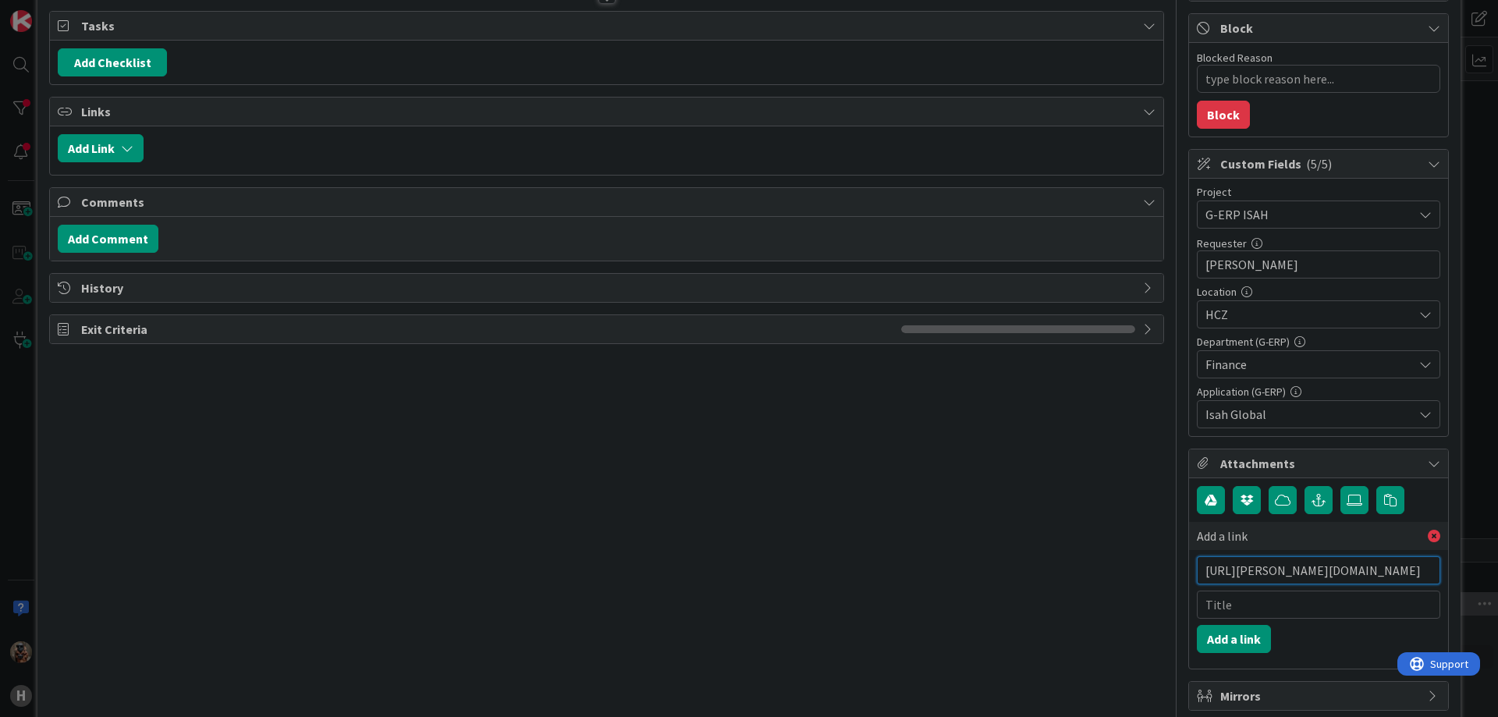
scroll to position [0, 293]
type input "[URL][PERSON_NAME][DOMAIN_NAME]"
click at [1197, 642] on button "Add a link" at bounding box center [1234, 639] width 74 height 28
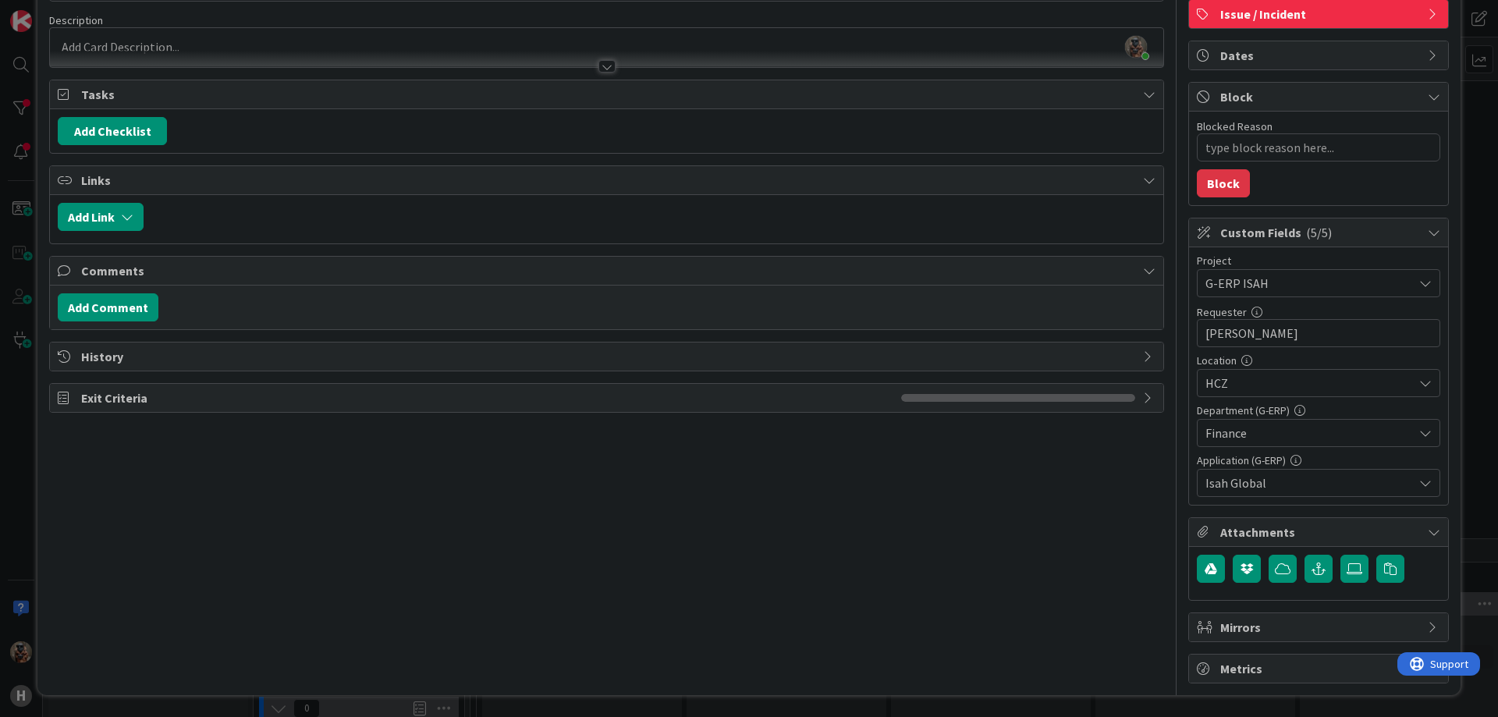
type textarea "x"
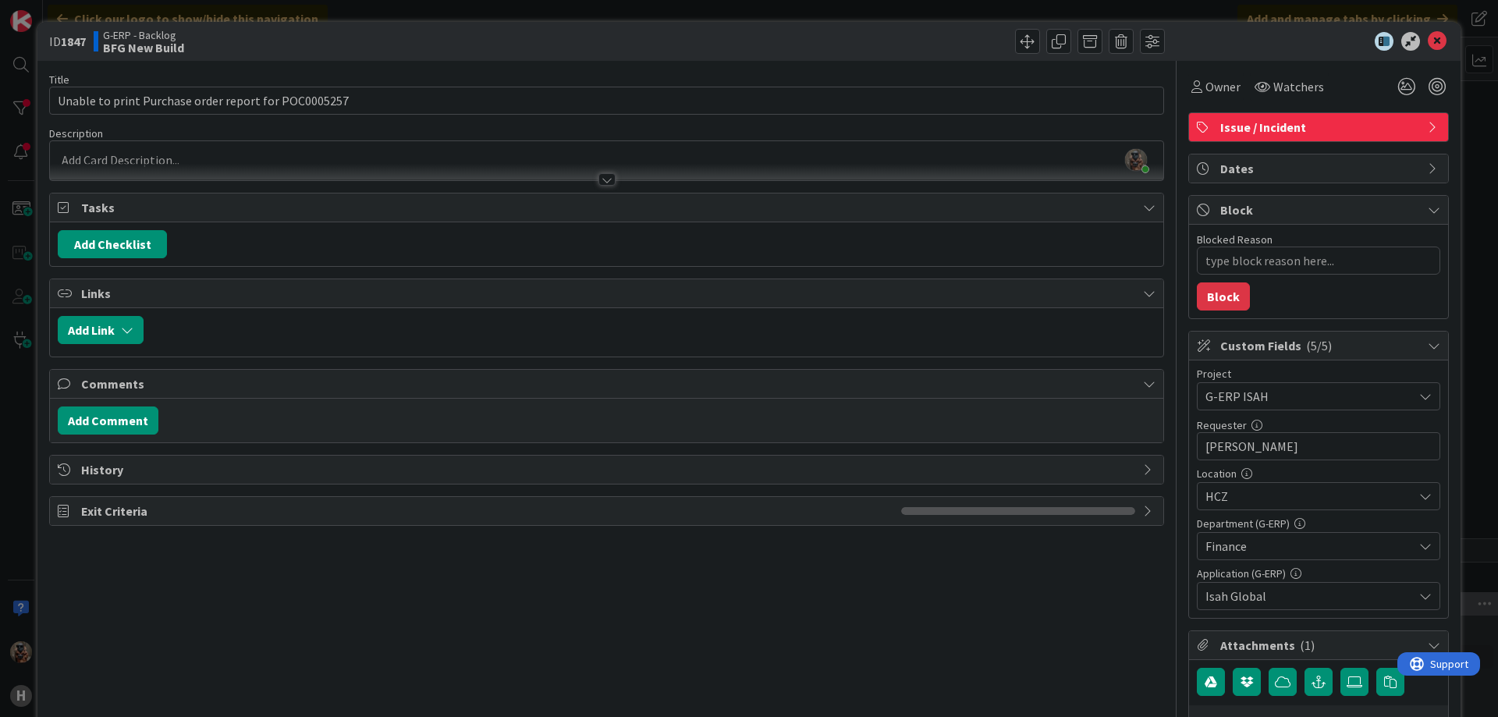
click at [626, 176] on div at bounding box center [606, 172] width 1113 height 16
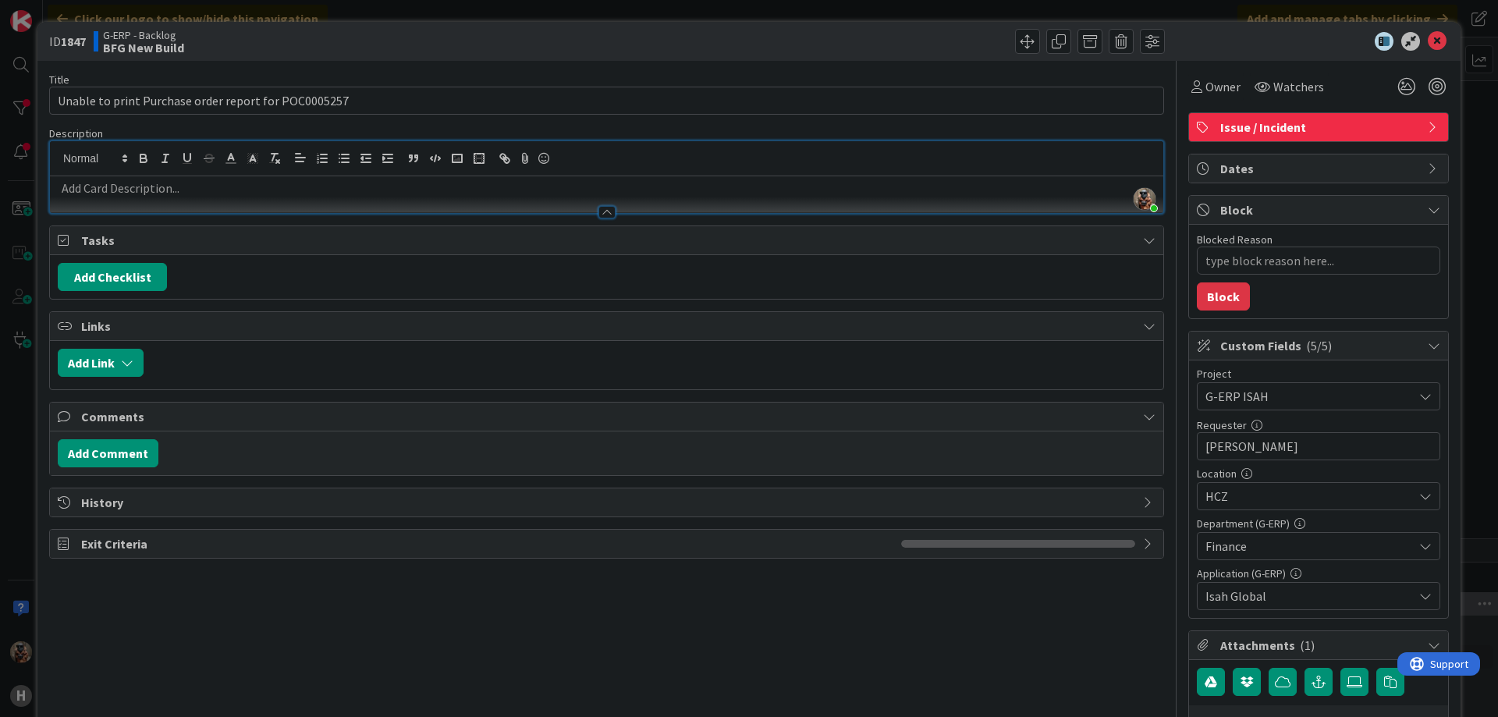
click at [626, 176] on div at bounding box center [606, 194] width 1113 height 37
drag, startPoint x: 1497, startPoint y: 187, endPoint x: 1497, endPoint y: 270, distance: 82.7
click at [1497, 208] on div "ID 1847 G-ERP - Backlog BFG New Build Title 52 / 128 Unable to print Purchase o…" at bounding box center [749, 358] width 1498 height 717
click at [353, 187] on p at bounding box center [607, 188] width 1098 height 18
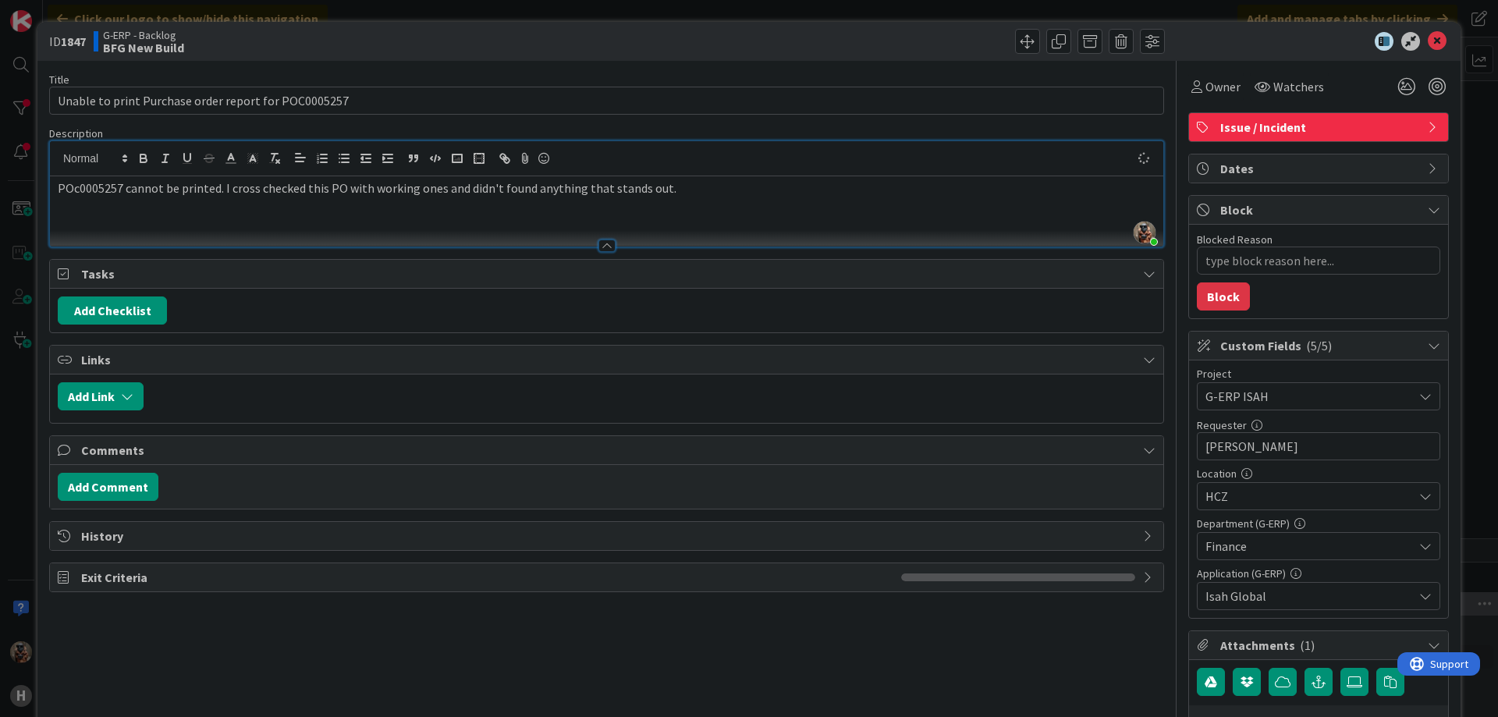
type textarea "x"
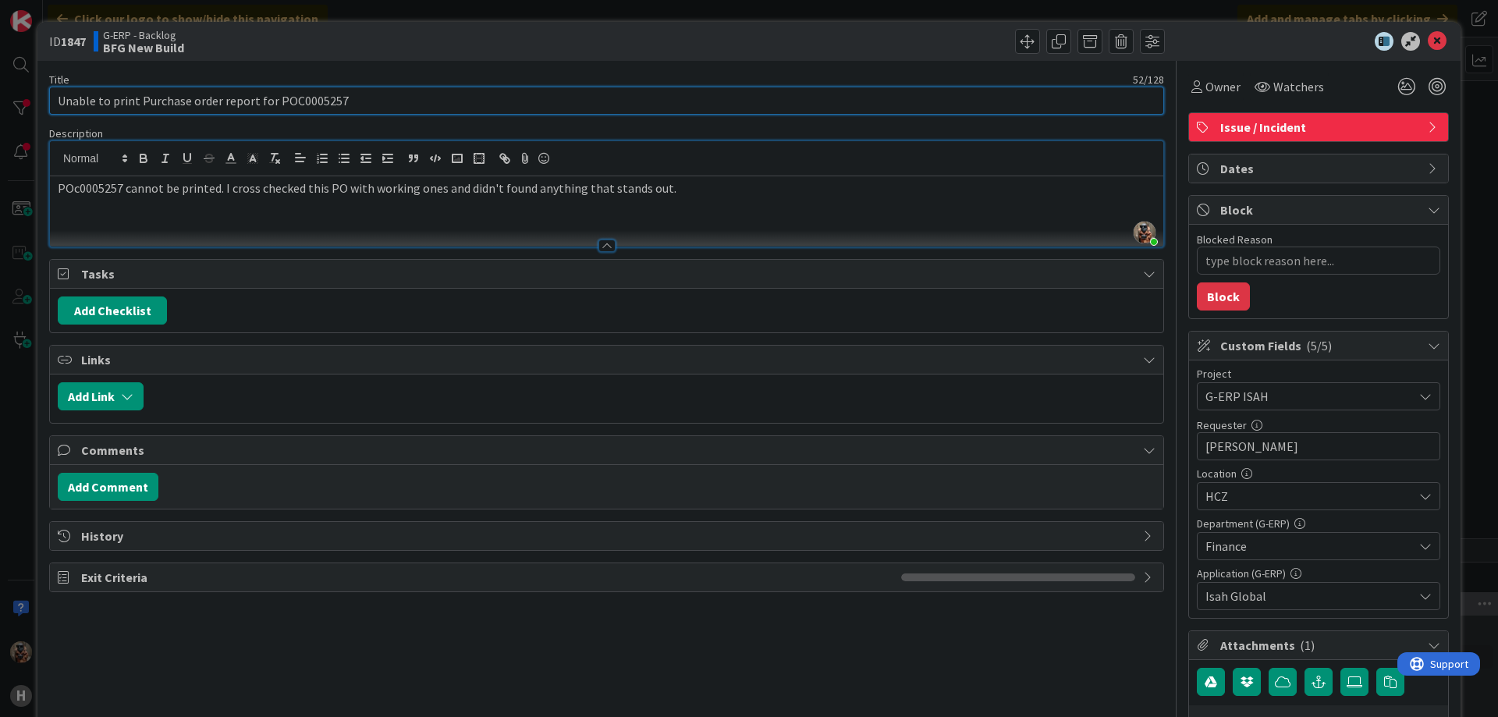
click at [291, 101] on input "Unable to print Purchase order report for POC0005257" at bounding box center [606, 101] width 1115 height 28
type input "Unable to print Purchase order report for POc0005257"
type textarea "x"
type input "Unable to print Purchase order report for POc0005257"
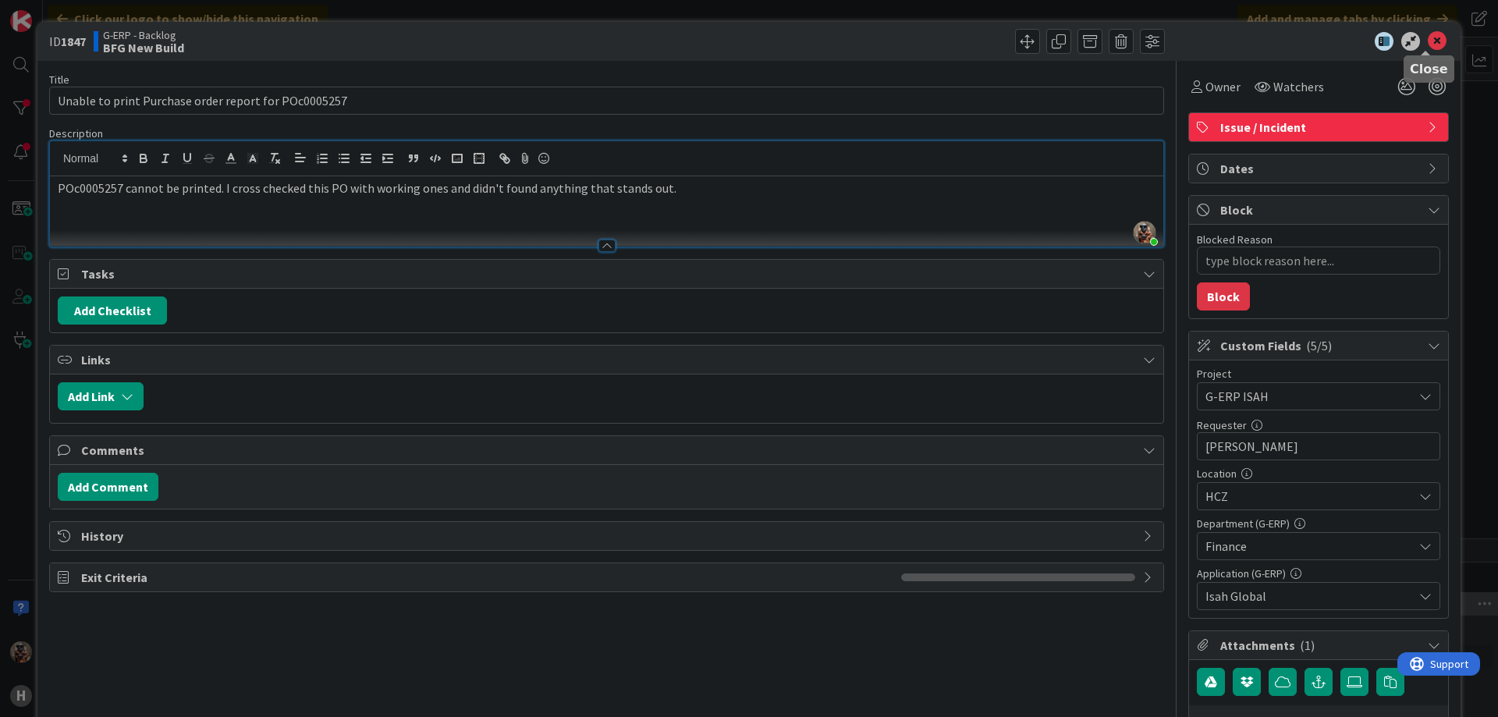
click at [1428, 35] on icon at bounding box center [1437, 41] width 19 height 19
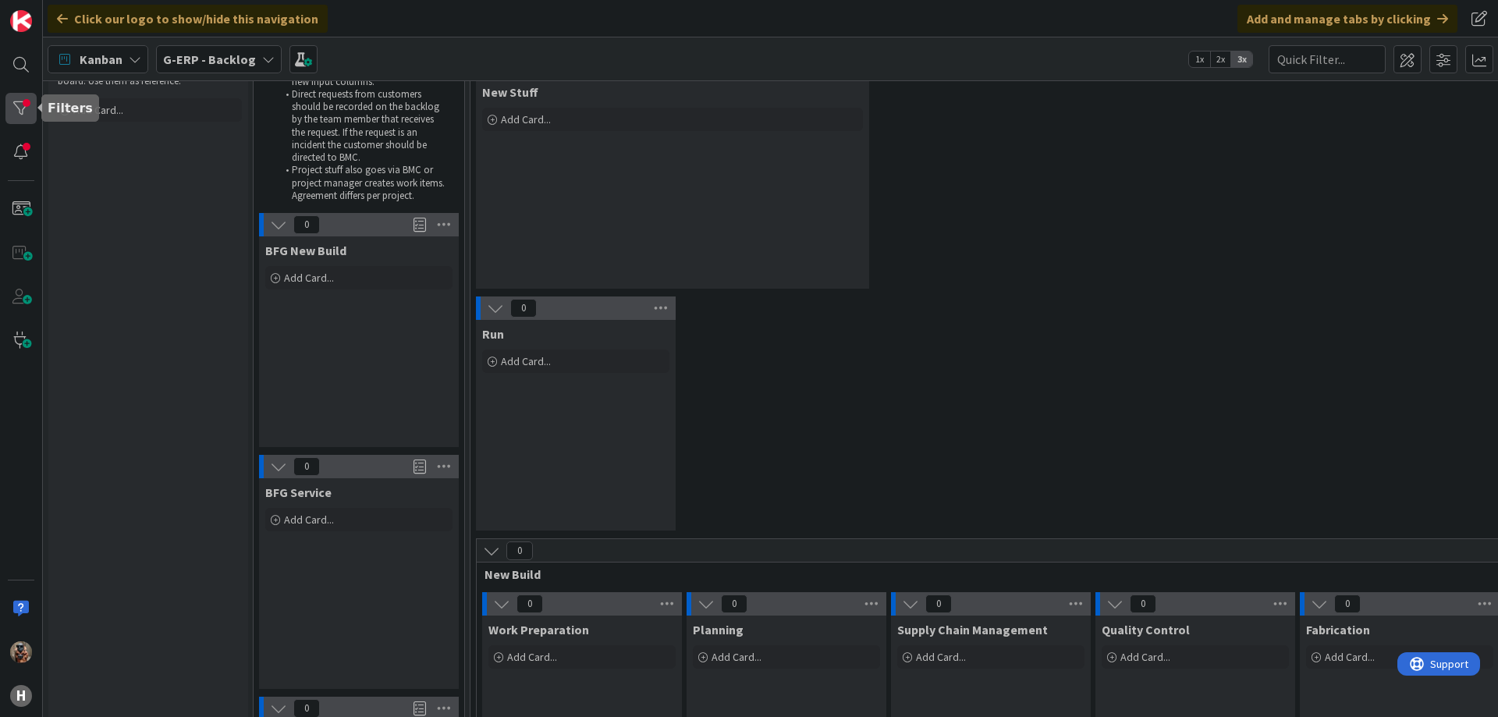
click at [16, 106] on div at bounding box center [20, 108] width 31 height 31
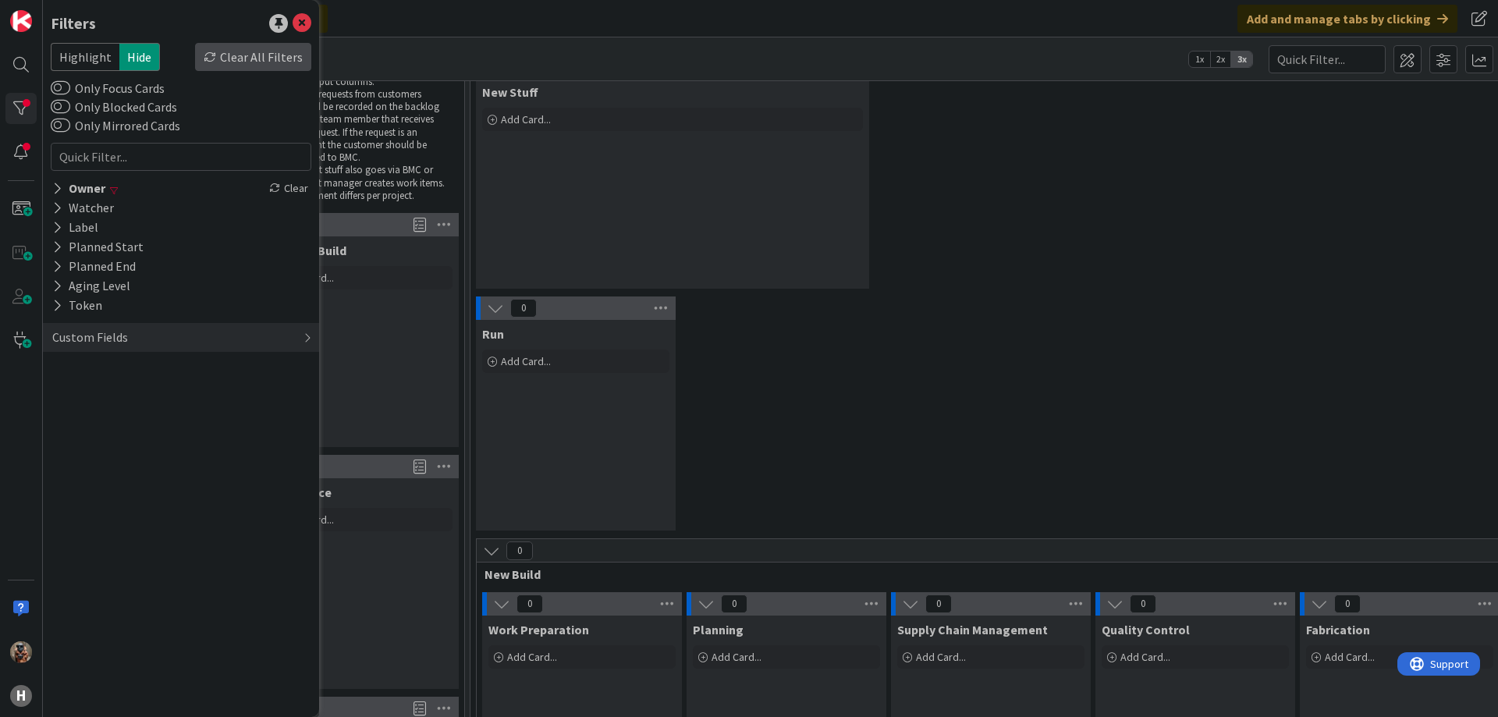
click at [262, 56] on div "Clear All Filters" at bounding box center [253, 57] width 116 height 28
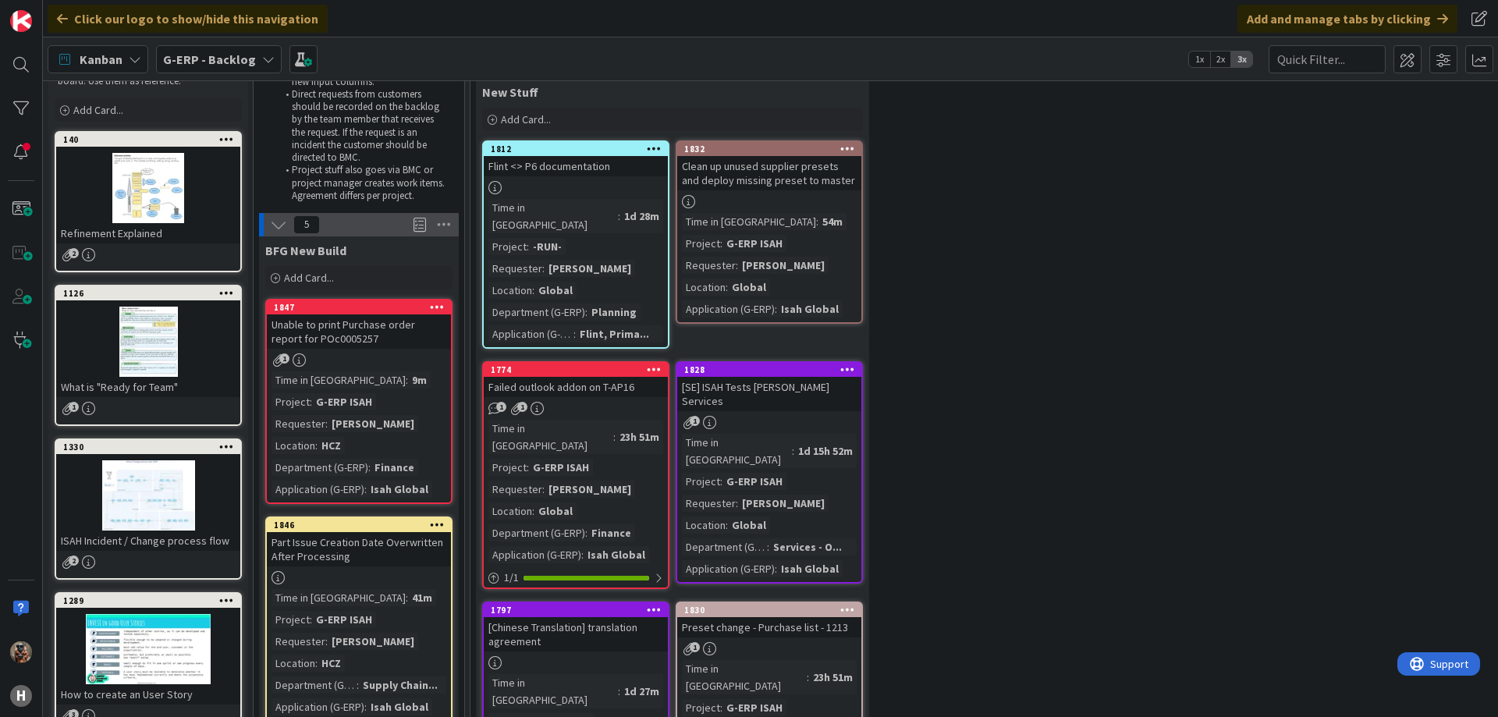
click at [486, 293] on link "1812 [GEOGRAPHIC_DATA] <> P6 documentation Time in Column : 1d 28m Project : -R…" at bounding box center [575, 244] width 187 height 208
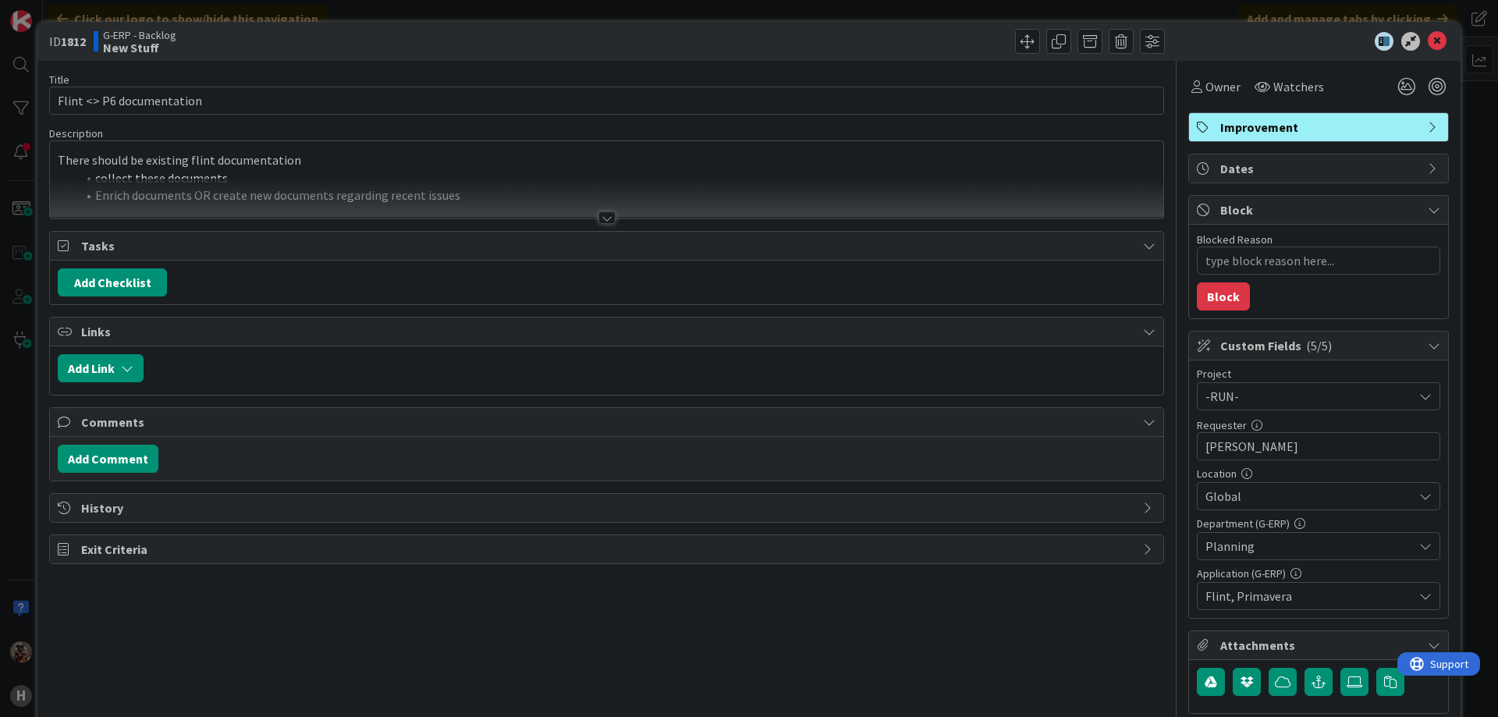
click at [22, 366] on div "ID 1812 G-ERP - Backlog New Stuff Title 25 / 128 Flint <> P6 documentation Desc…" at bounding box center [749, 358] width 1498 height 717
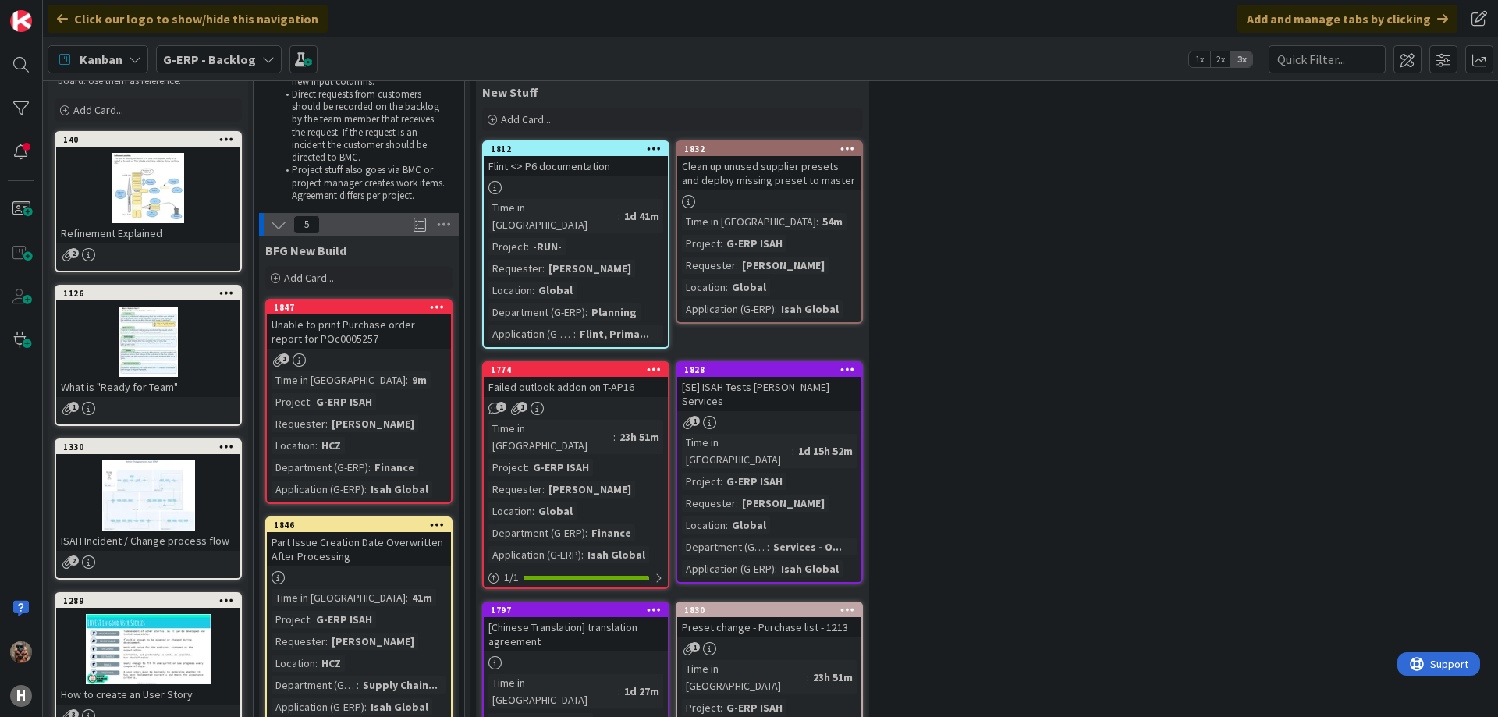
click at [381, 394] on div "Time in Column : 9m Project : G-ERP ISAH Requester : [PERSON_NAME] Location : H…" at bounding box center [359, 434] width 175 height 126
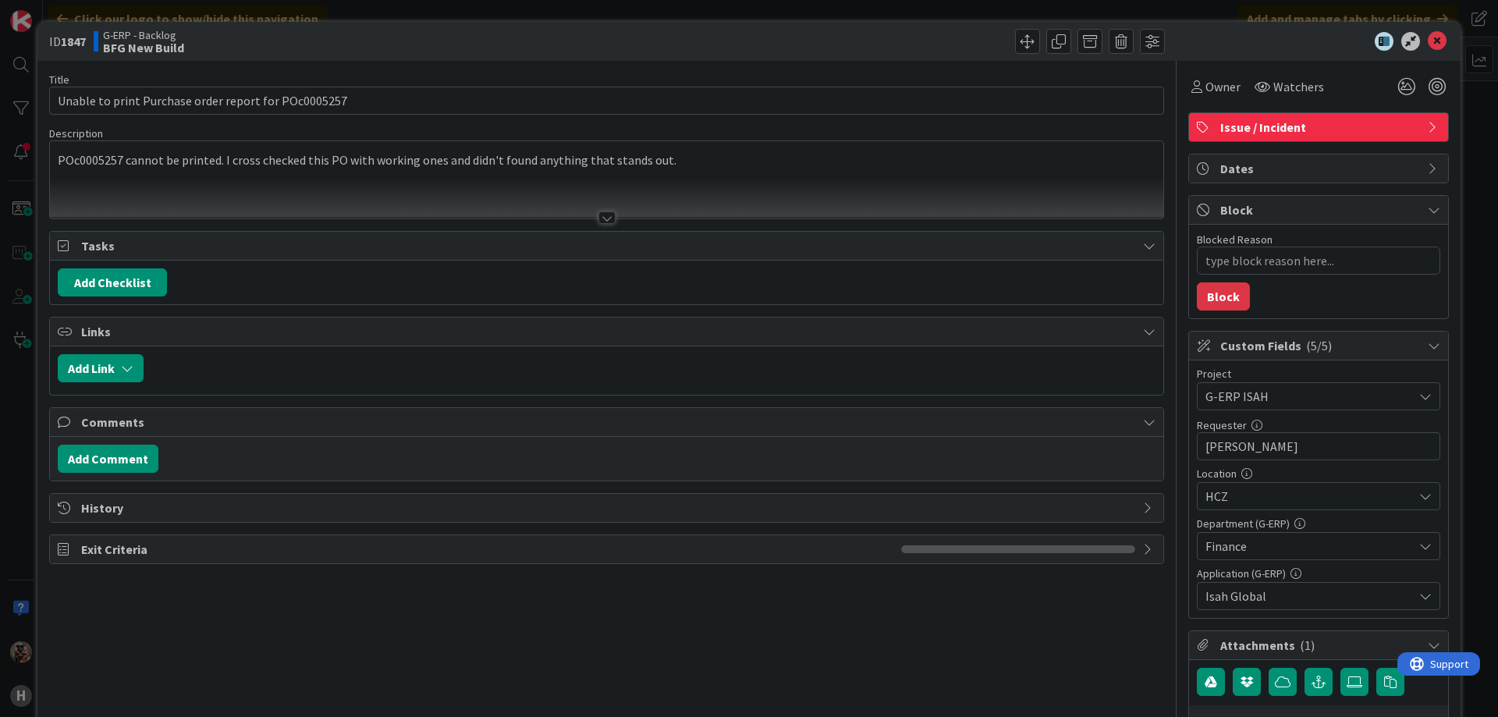
type textarea "x"
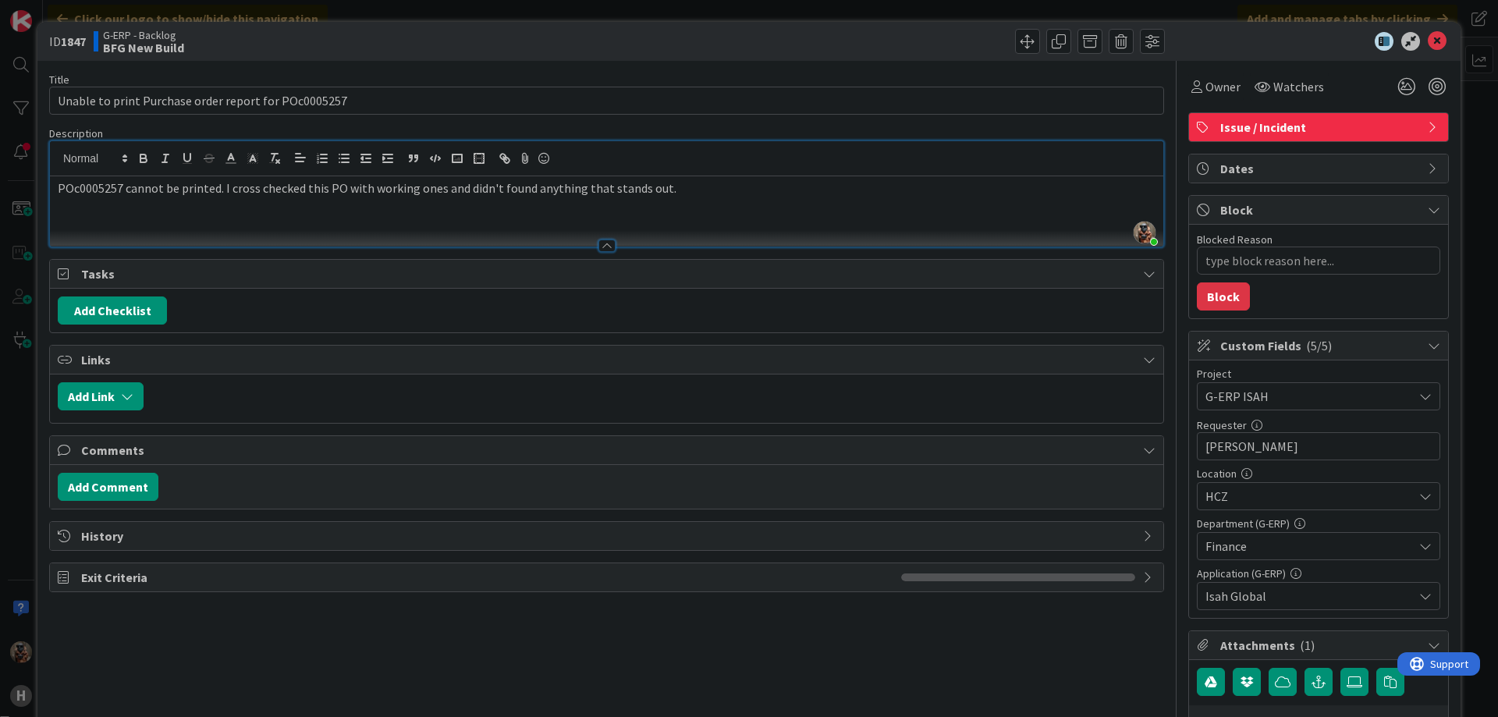
click at [213, 164] on div "[PERSON_NAME] just joined POc0005257 cannot be printed. I cross checked this PO…" at bounding box center [606, 193] width 1113 height 105
click at [215, 196] on p "POc0005257 cannot be printed. I cross checked this PO with working ones and did…" at bounding box center [607, 188] width 1098 height 18
click at [252, 192] on p "POc0005257 cannot be printed using . I cross checked this PO with working ones …" at bounding box center [607, 188] width 1098 height 18
click at [629, 456] on span "Comments" at bounding box center [608, 450] width 1054 height 19
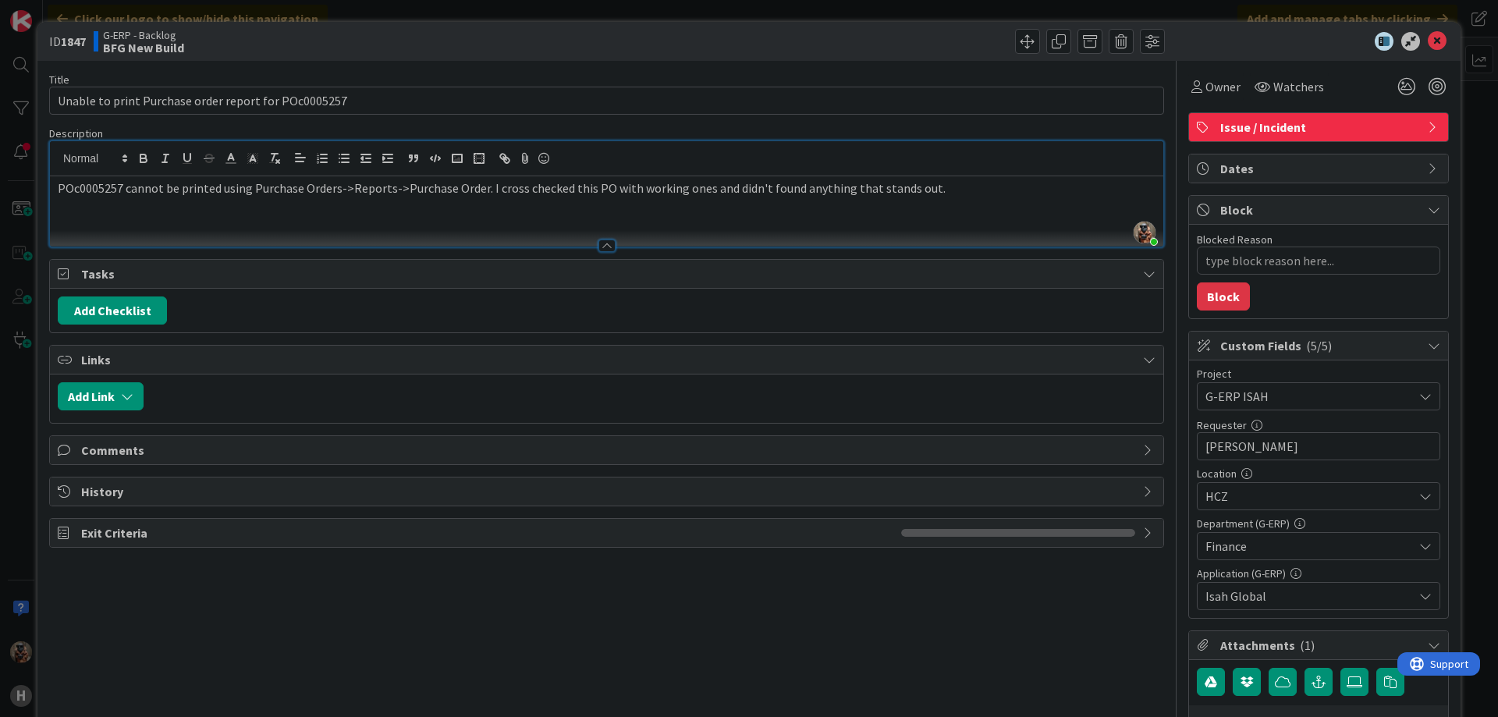
click at [626, 456] on span "Comments" at bounding box center [608, 450] width 1054 height 19
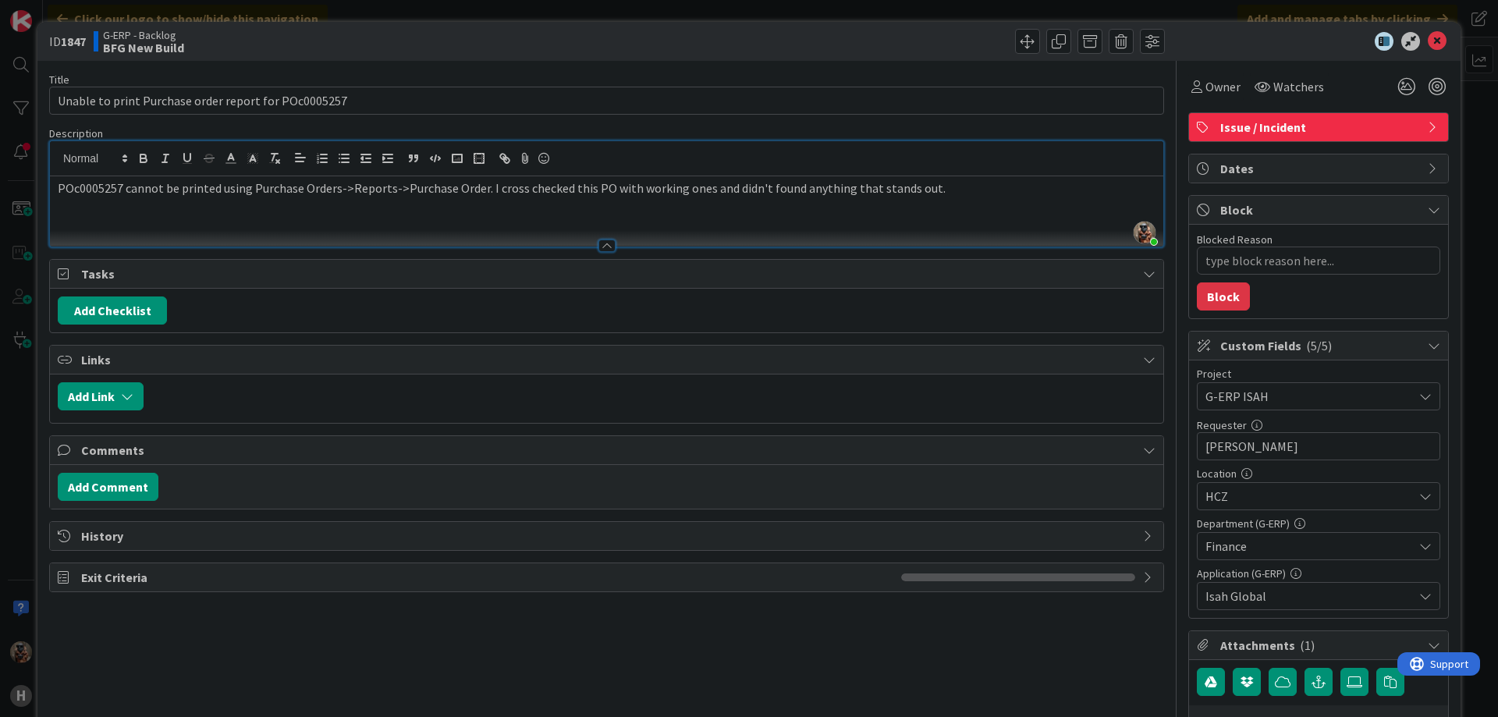
click at [464, 668] on div "Title 52 / 128 Unable to print Purchase order report for POc0005257 Description…" at bounding box center [606, 491] width 1115 height 860
click at [1428, 43] on icon at bounding box center [1437, 41] width 19 height 19
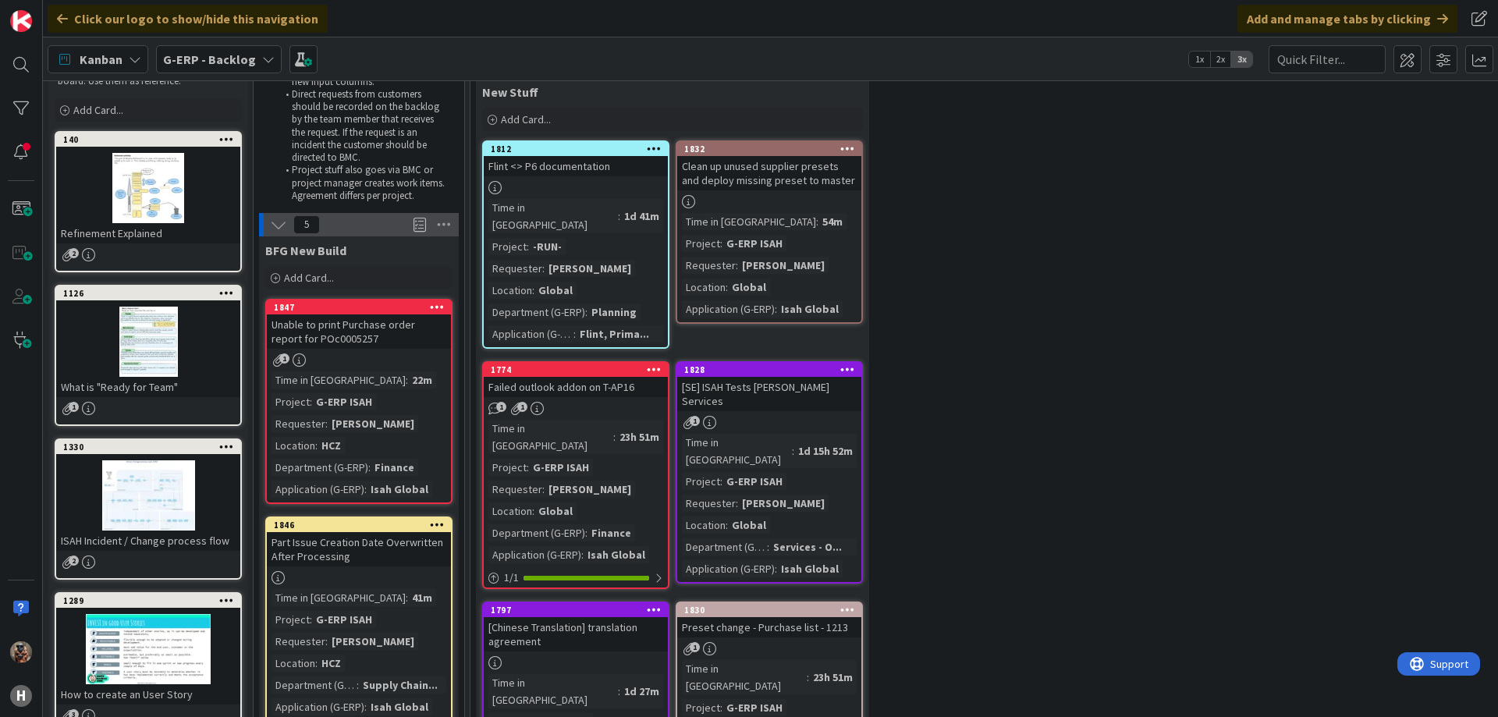
click at [407, 350] on link "1847 Unable to print Purchase order report for POc0005257 1 Time in Column : 22…" at bounding box center [358, 401] width 187 height 205
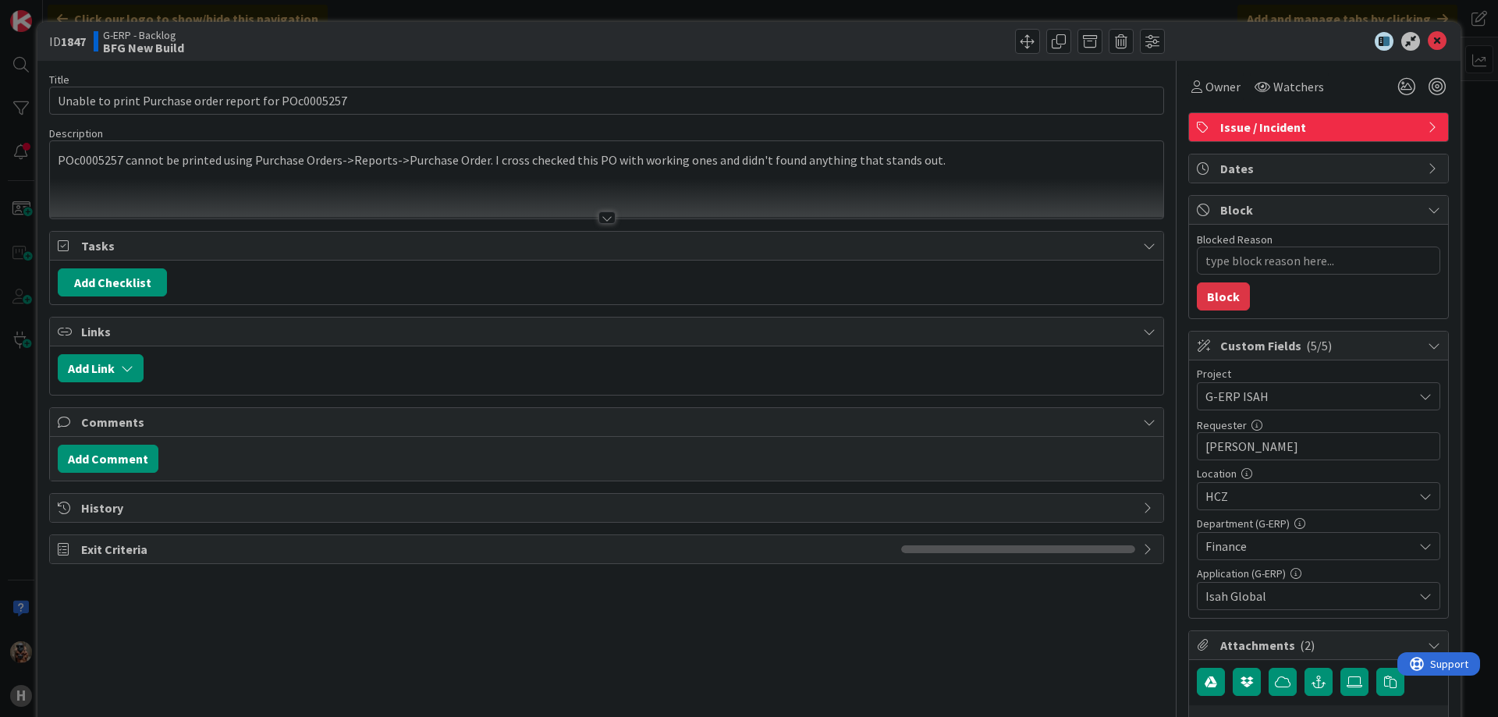
type textarea "x"
click at [9, 397] on div "ID 1847 G-ERP - Backlog BFG New Build Title 52 / 128 Unable to print Purchase o…" at bounding box center [749, 358] width 1498 height 717
